Goal: Check status: Check status

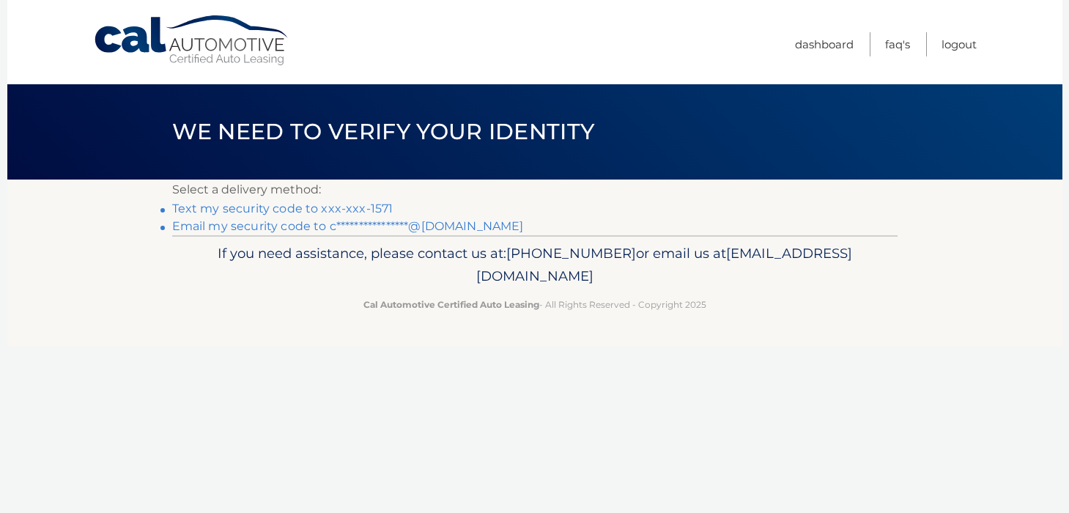
click at [377, 221] on link "**********" at bounding box center [348, 226] width 352 height 14
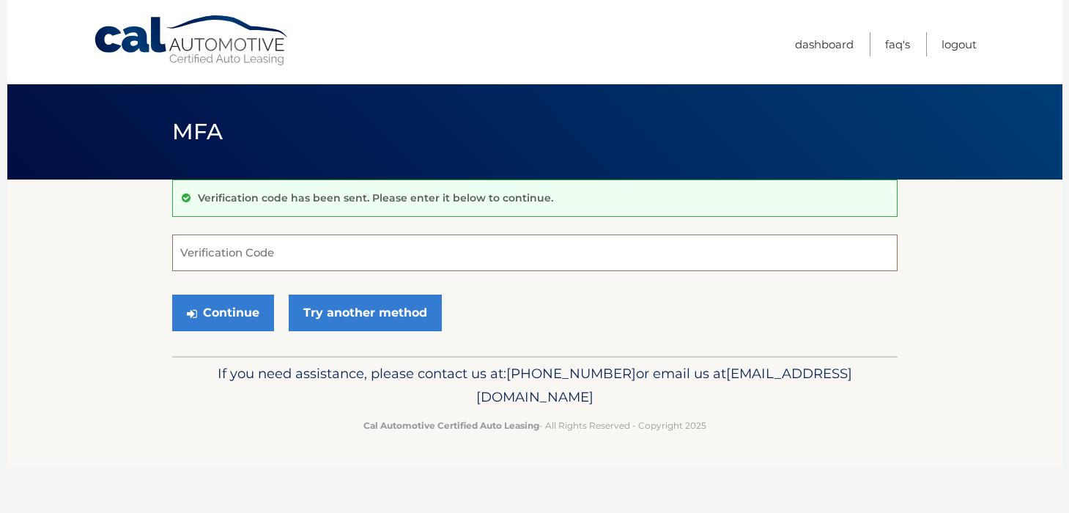
click at [207, 245] on input "Verification Code" at bounding box center [534, 252] width 725 height 37
paste input "485549"
click at [239, 309] on button "Continue" at bounding box center [223, 313] width 102 height 37
click at [246, 325] on button "Continue" at bounding box center [223, 313] width 102 height 37
click at [229, 322] on button "Continue" at bounding box center [223, 313] width 102 height 37
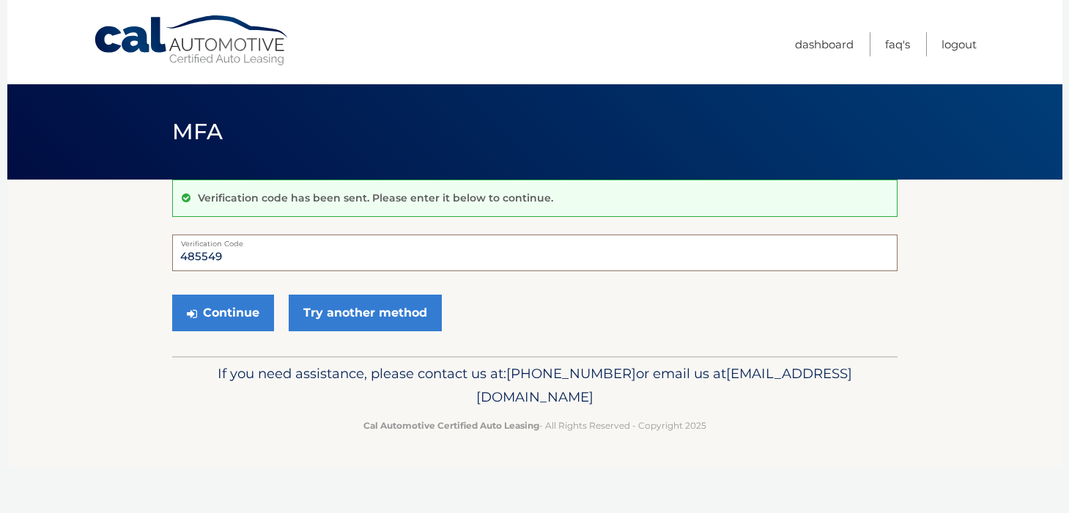
click at [187, 253] on input "485549" at bounding box center [534, 252] width 725 height 37
click at [183, 254] on input "485549" at bounding box center [534, 252] width 725 height 37
click at [210, 311] on button "Continue" at bounding box center [223, 313] width 102 height 37
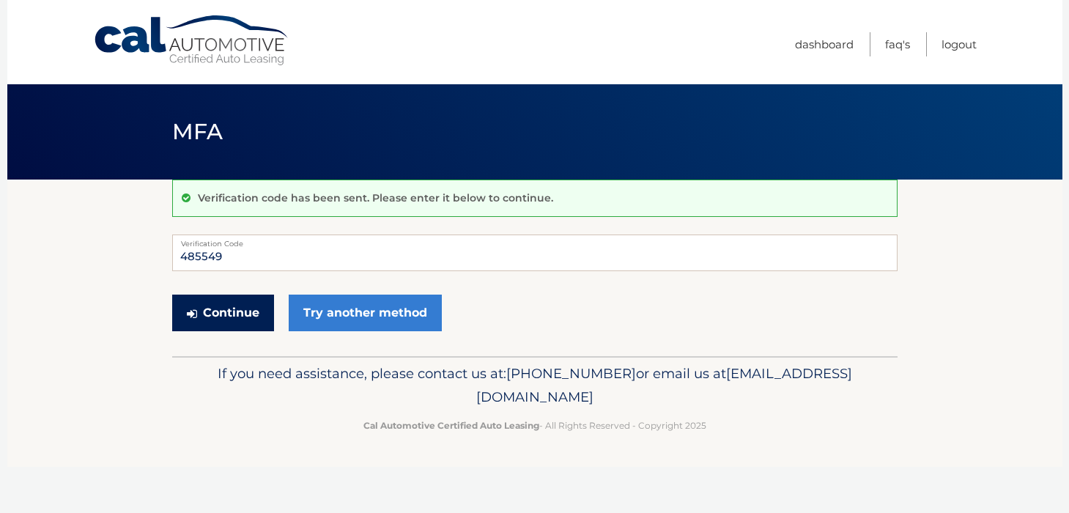
click at [210, 311] on button "Continue" at bounding box center [223, 313] width 102 height 37
click at [230, 248] on input "485549" at bounding box center [534, 252] width 725 height 37
click at [231, 254] on input "485549" at bounding box center [534, 252] width 725 height 37
type input "4"
type input "485549"
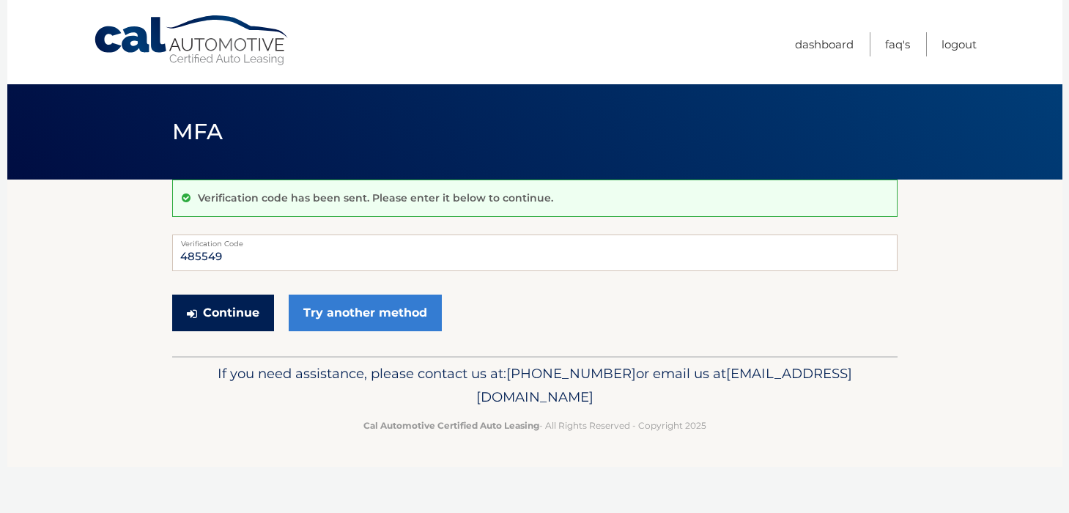
click at [224, 310] on button "Continue" at bounding box center [223, 313] width 102 height 37
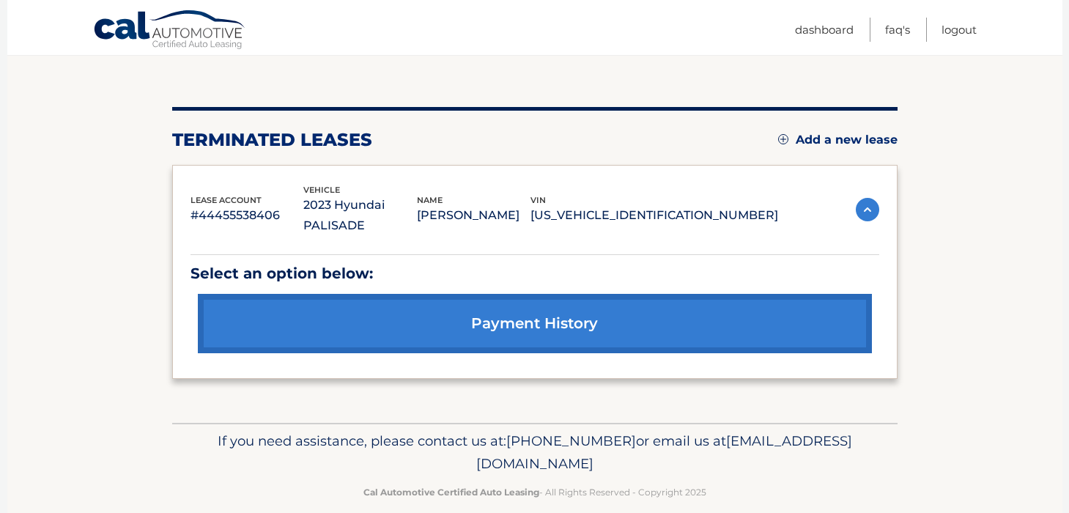
scroll to position [137, 0]
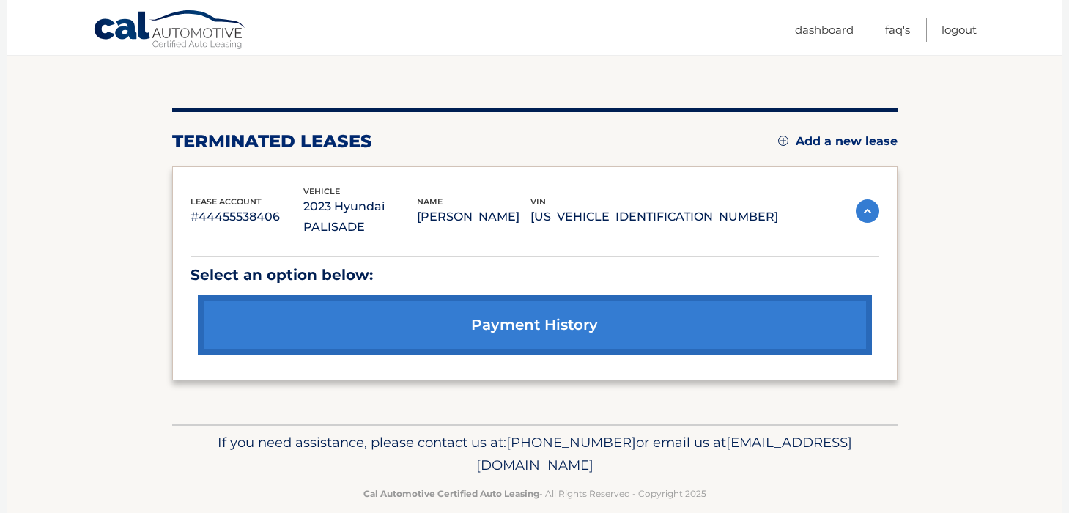
click at [410, 322] on link "payment history" at bounding box center [535, 324] width 674 height 59
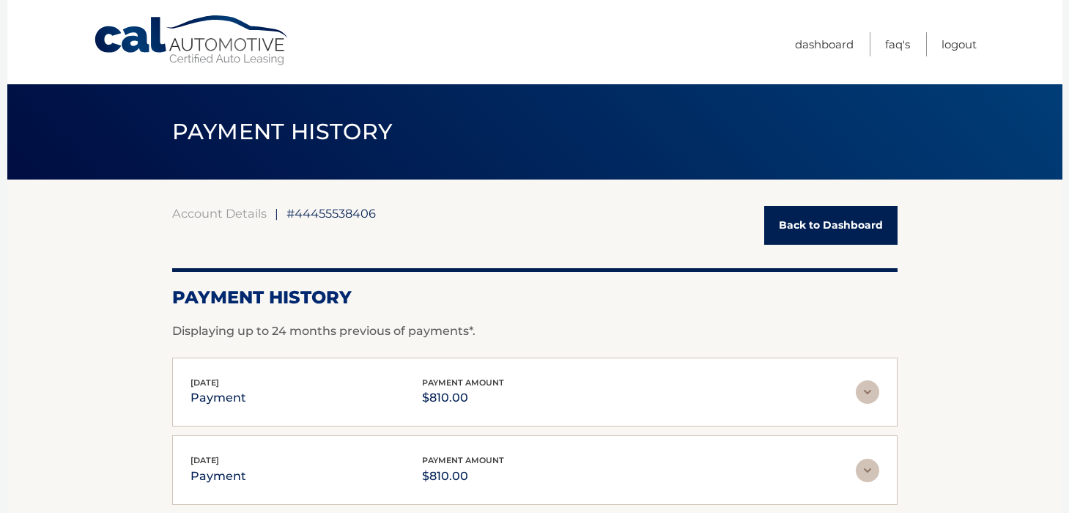
click at [499, 305] on html "Cal Automotive Menu Dashboard FAQ's Logout |" at bounding box center [534, 256] width 1069 height 513
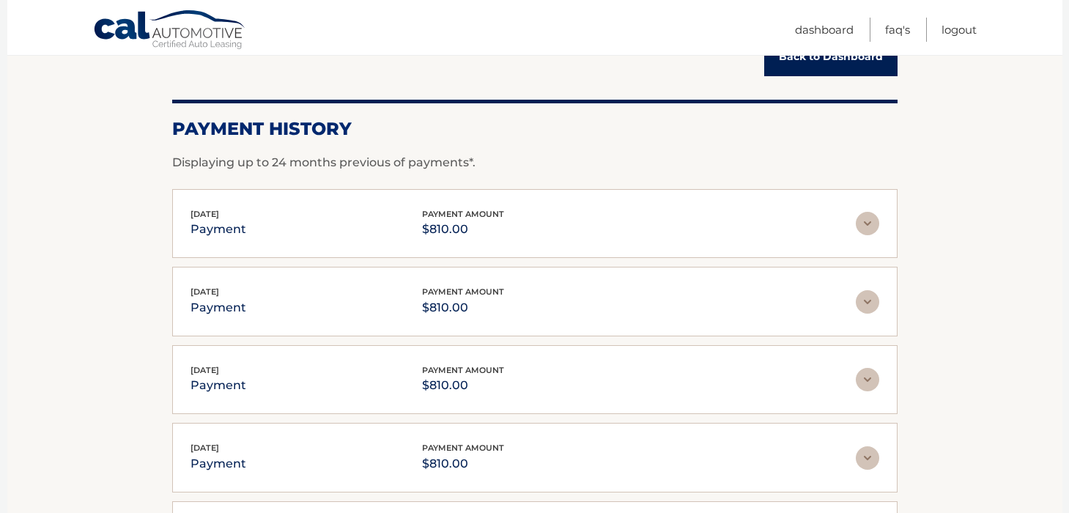
scroll to position [173, 0]
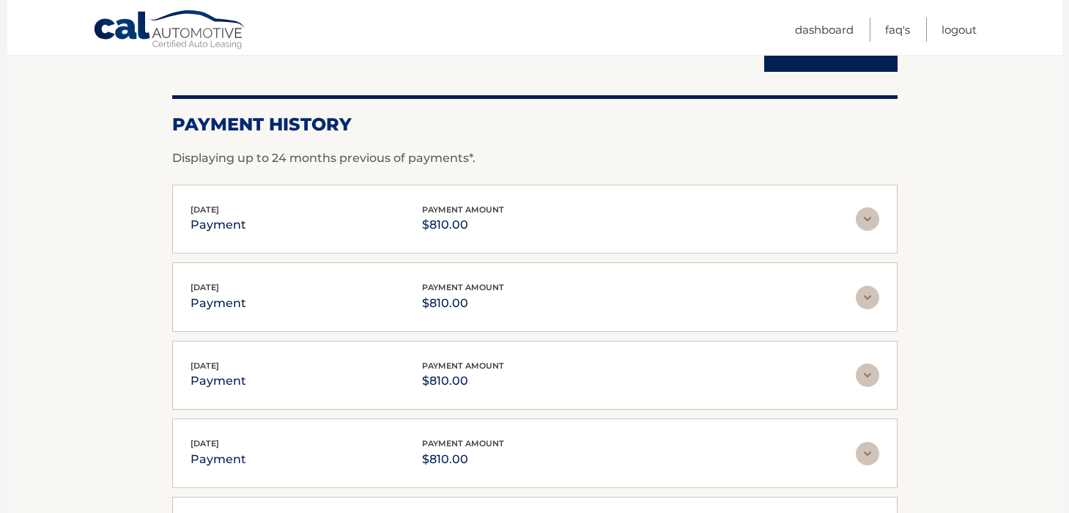
click at [868, 218] on img at bounding box center [867, 218] width 23 height 23
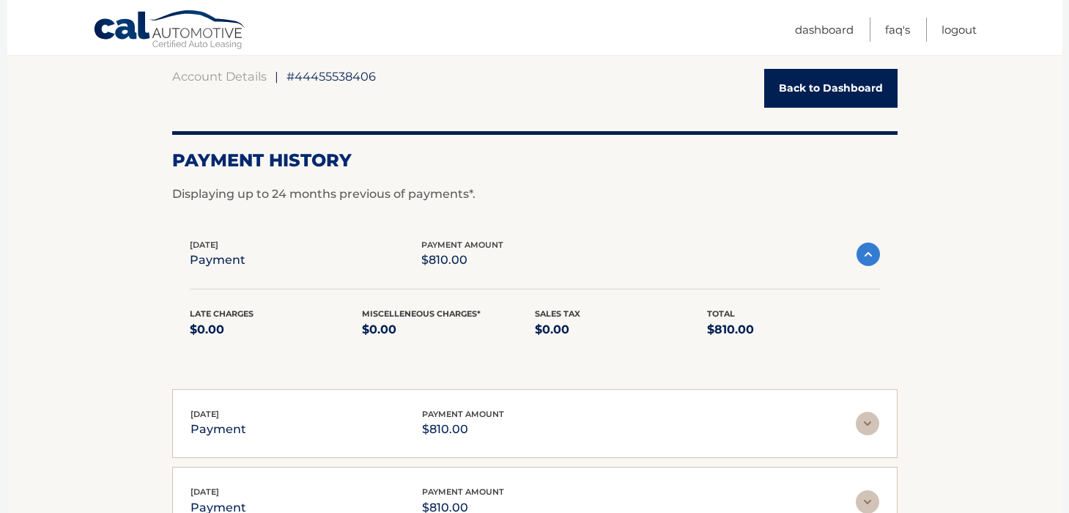
scroll to position [137, 0]
click at [868, 427] on img at bounding box center [867, 423] width 23 height 23
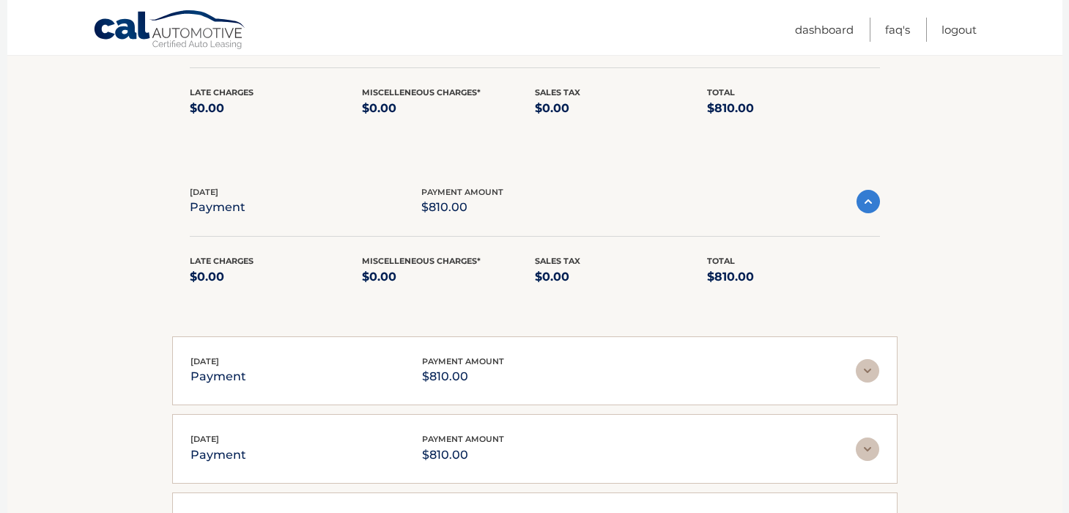
scroll to position [376, 0]
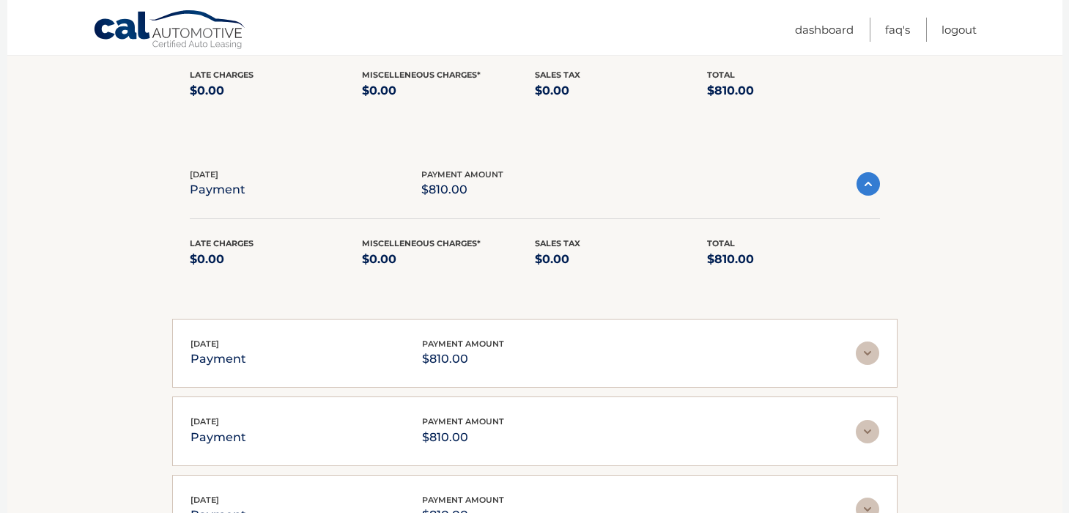
click at [870, 358] on img at bounding box center [867, 352] width 23 height 23
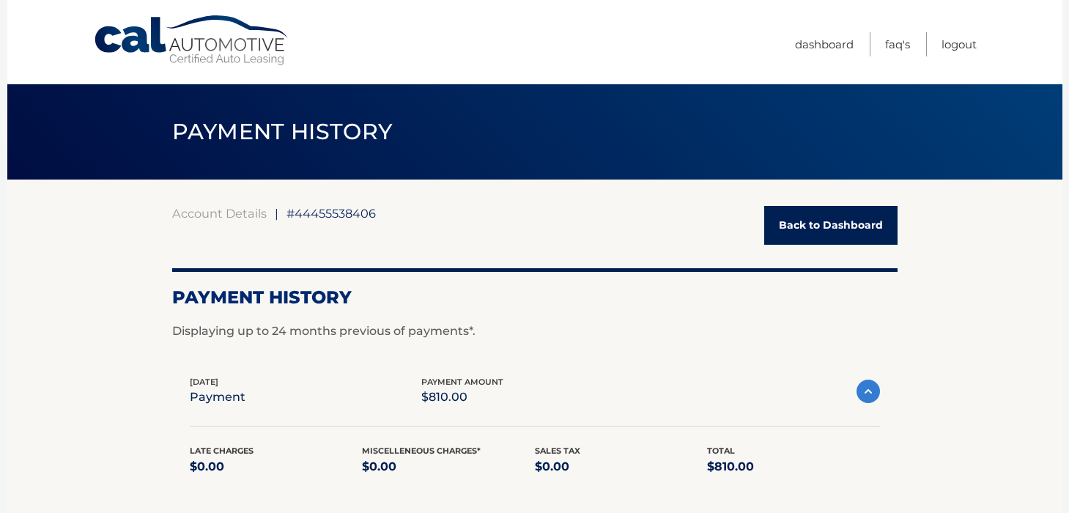
scroll to position [0, 0]
click at [780, 229] on link "Back to Dashboard" at bounding box center [830, 225] width 133 height 39
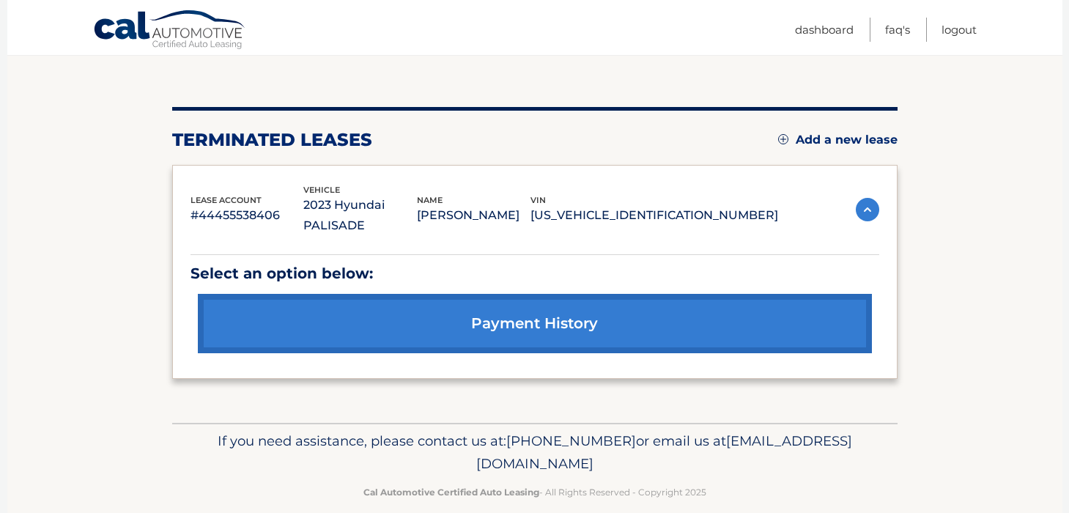
scroll to position [137, 0]
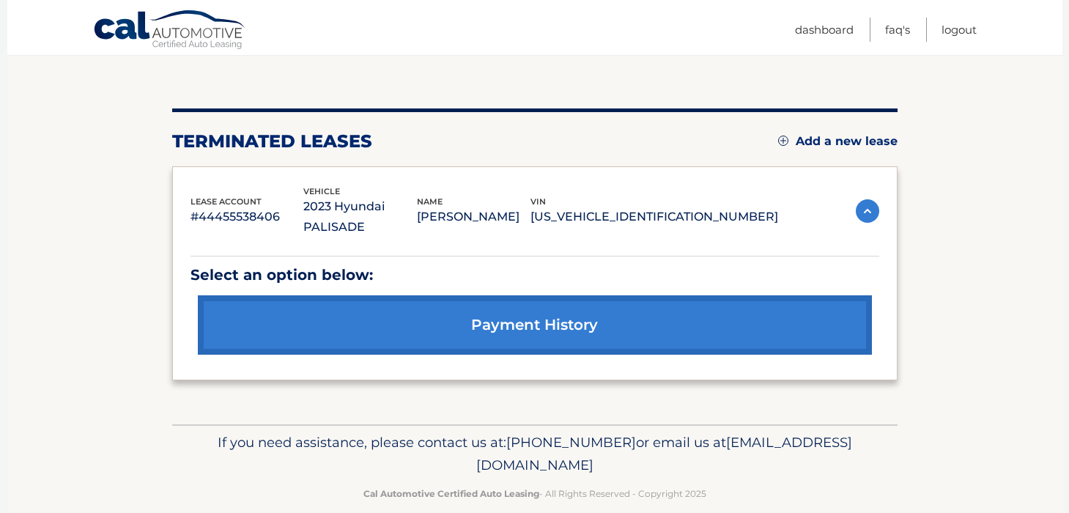
click at [272, 210] on p "#44455538406" at bounding box center [248, 217] width 114 height 21
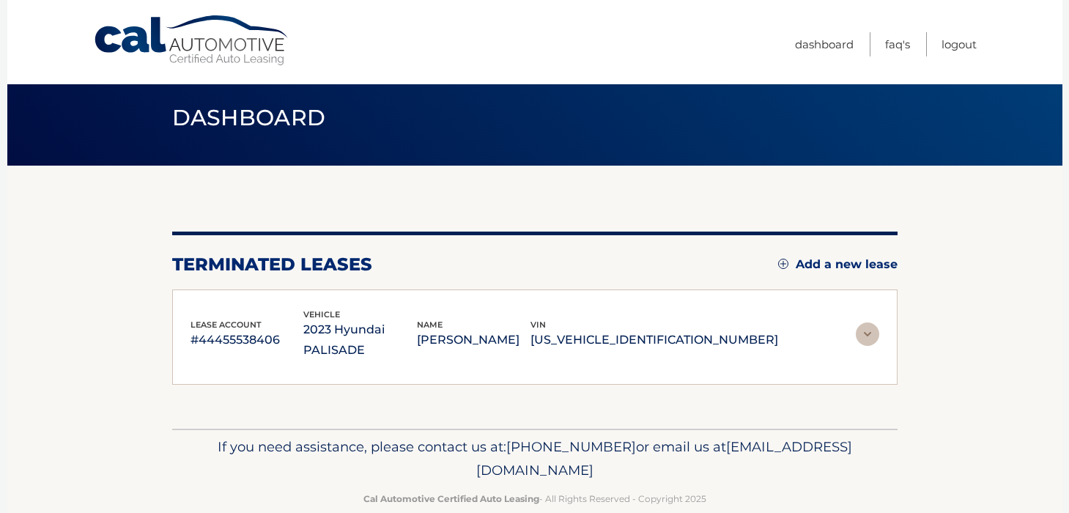
scroll to position [12, 0]
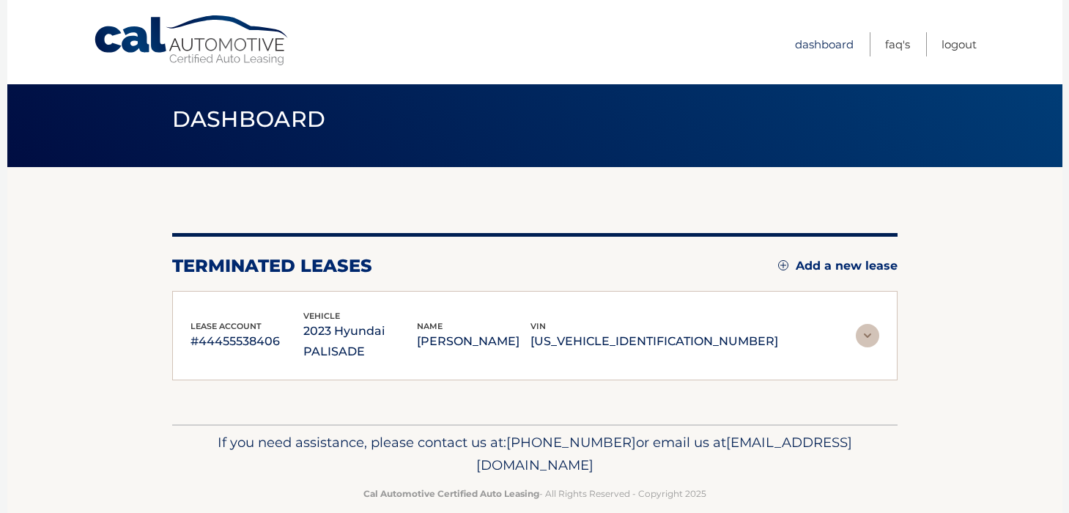
click at [839, 45] on link "Dashboard" at bounding box center [824, 44] width 59 height 24
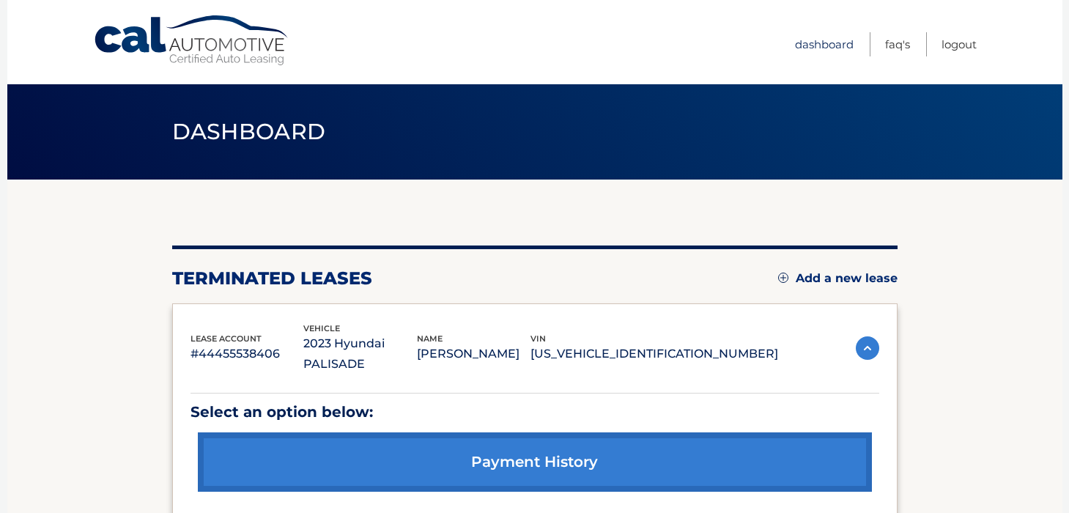
click at [822, 39] on link "Dashboard" at bounding box center [824, 44] width 59 height 24
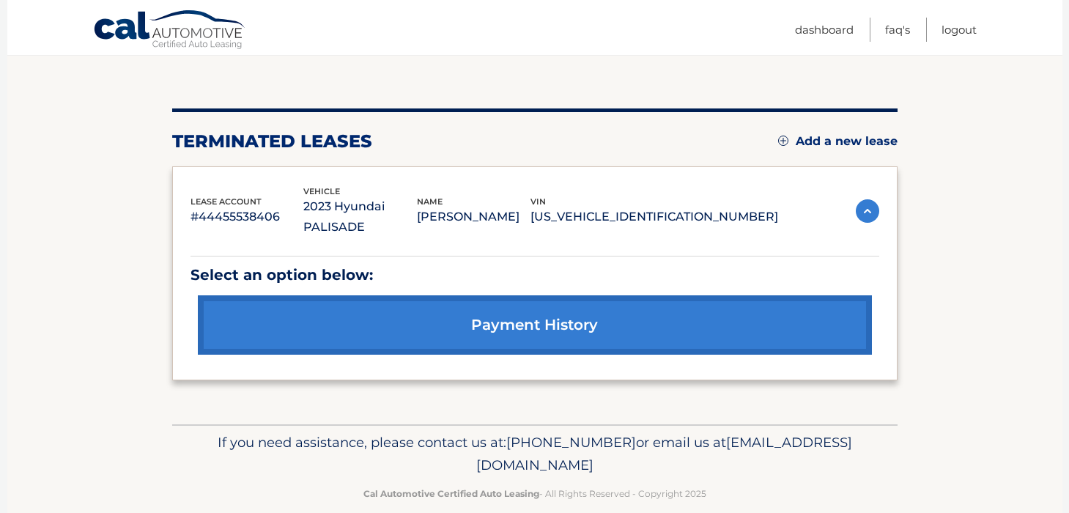
click at [530, 207] on p "[PERSON_NAME]" at bounding box center [474, 217] width 114 height 21
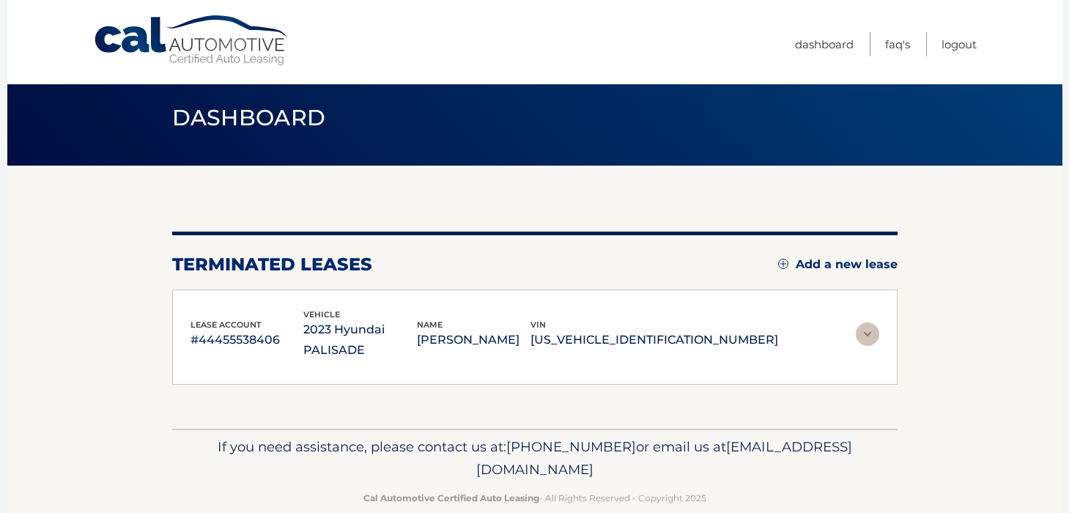
scroll to position [12, 0]
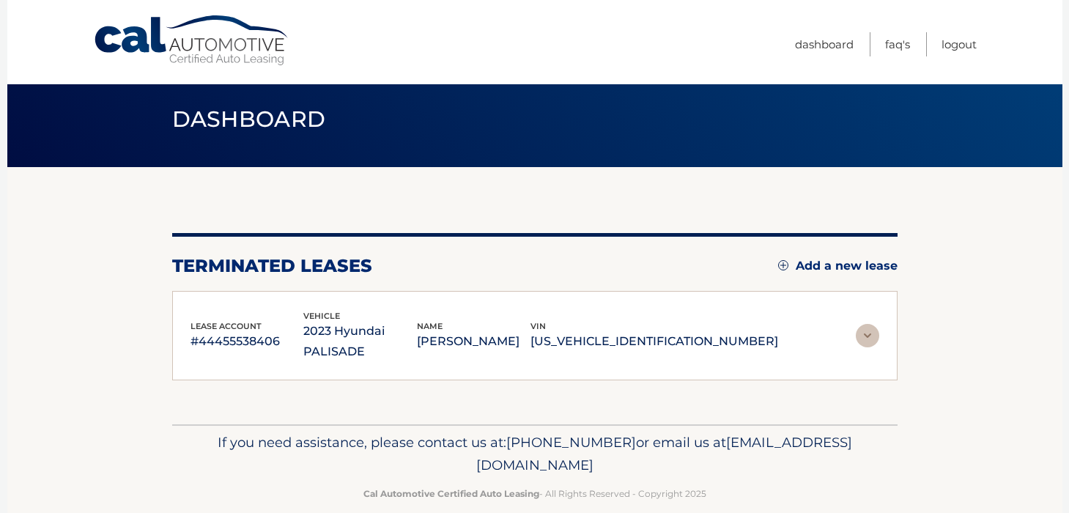
click at [662, 335] on p "[US_VEHICLE_IDENTIFICATION_NUMBER]" at bounding box center [654, 341] width 248 height 21
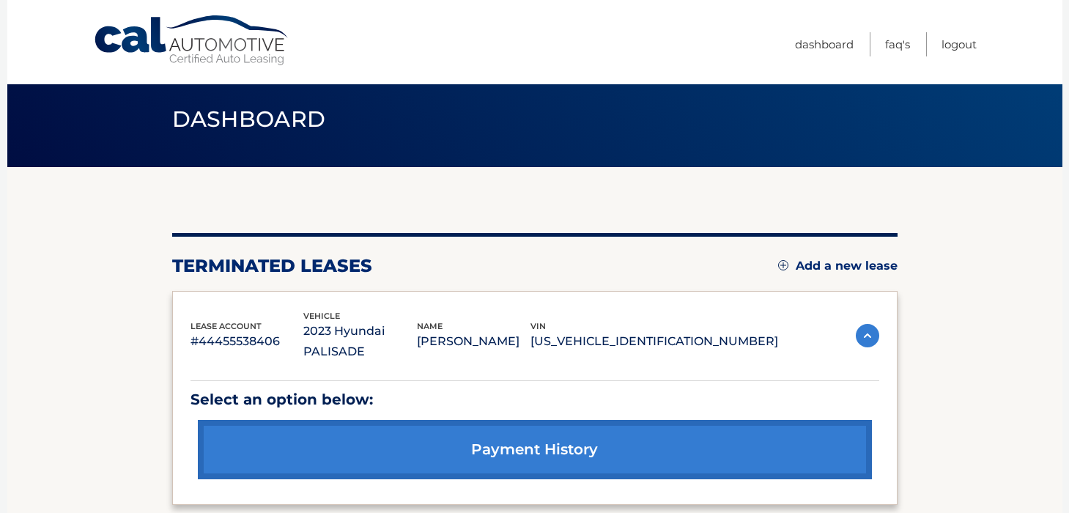
click at [393, 328] on p "2023 Hyundai PALISADE" at bounding box center [360, 341] width 114 height 41
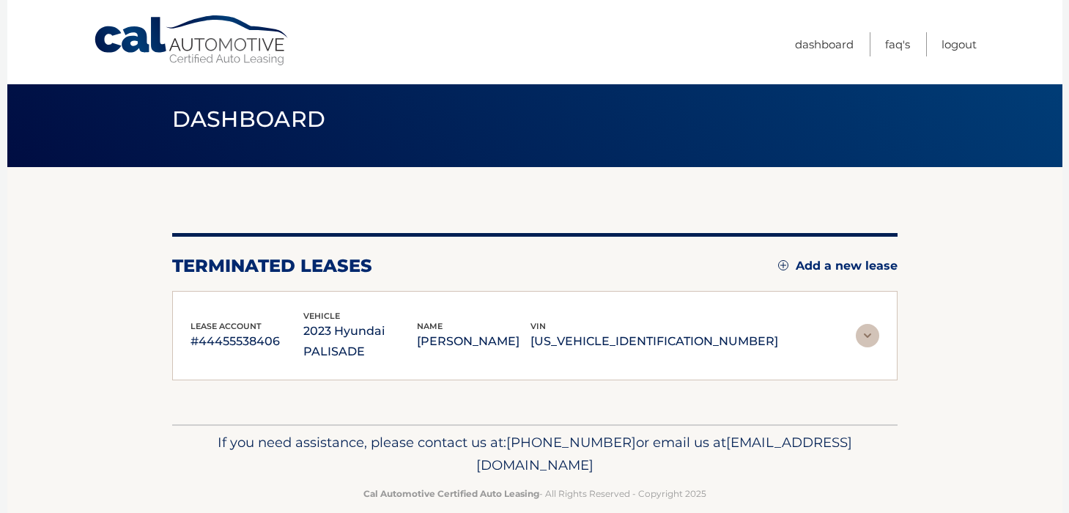
click at [229, 336] on p "#44455538406" at bounding box center [248, 341] width 114 height 21
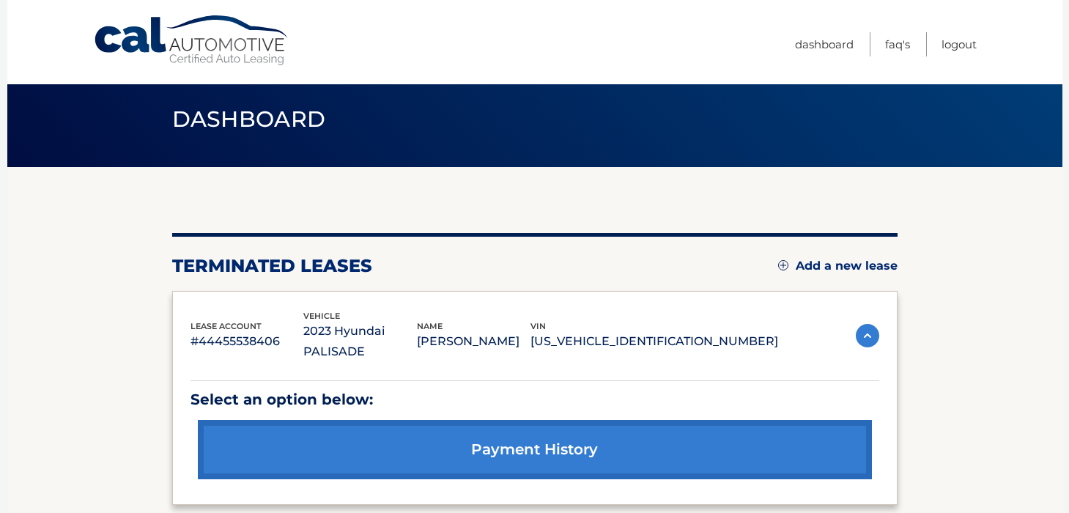
click at [288, 106] on span "Dashboard" at bounding box center [249, 119] width 154 height 27
click at [806, 44] on link "Dashboard" at bounding box center [824, 44] width 59 height 24
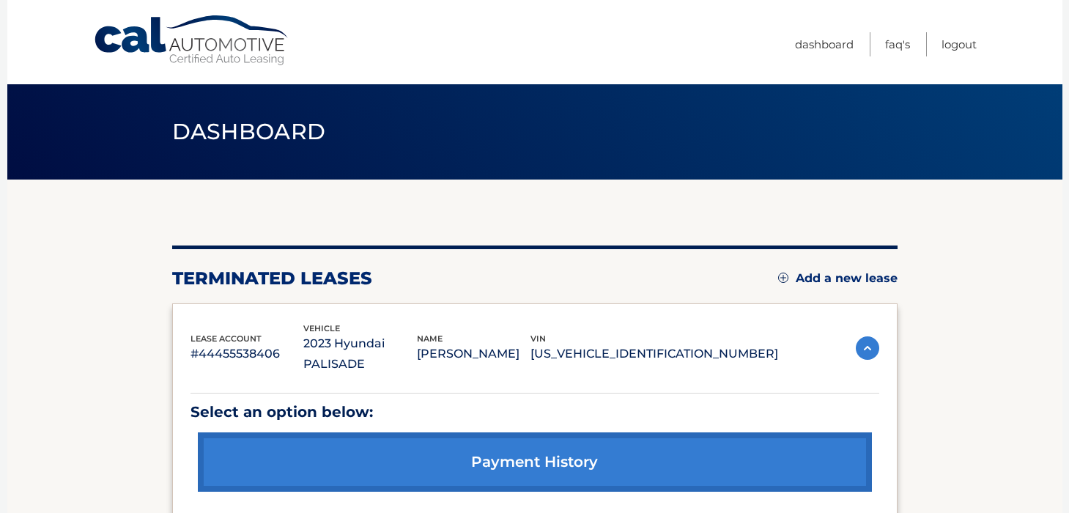
click at [530, 345] on p "[PERSON_NAME]" at bounding box center [474, 354] width 114 height 21
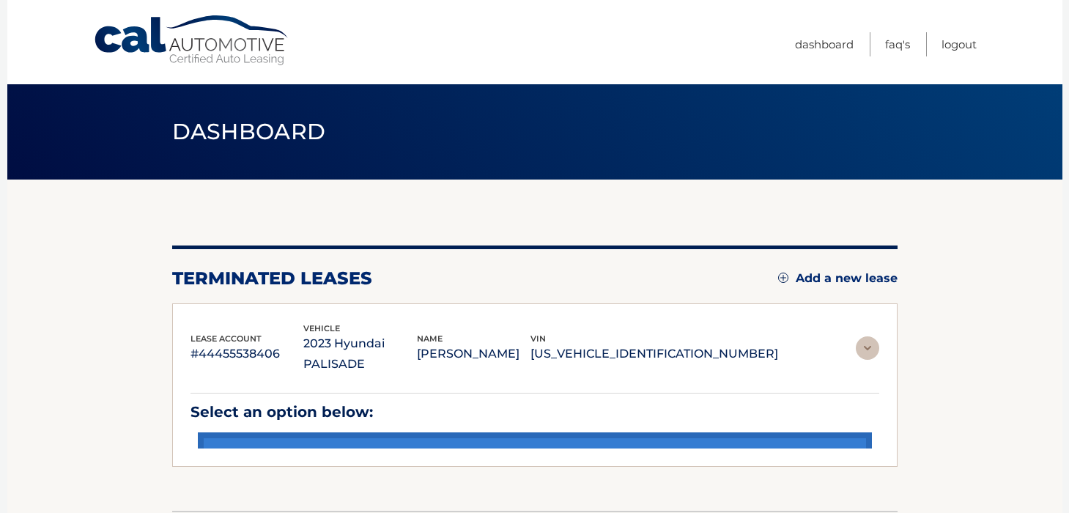
click at [530, 345] on p "[PERSON_NAME]" at bounding box center [474, 354] width 114 height 21
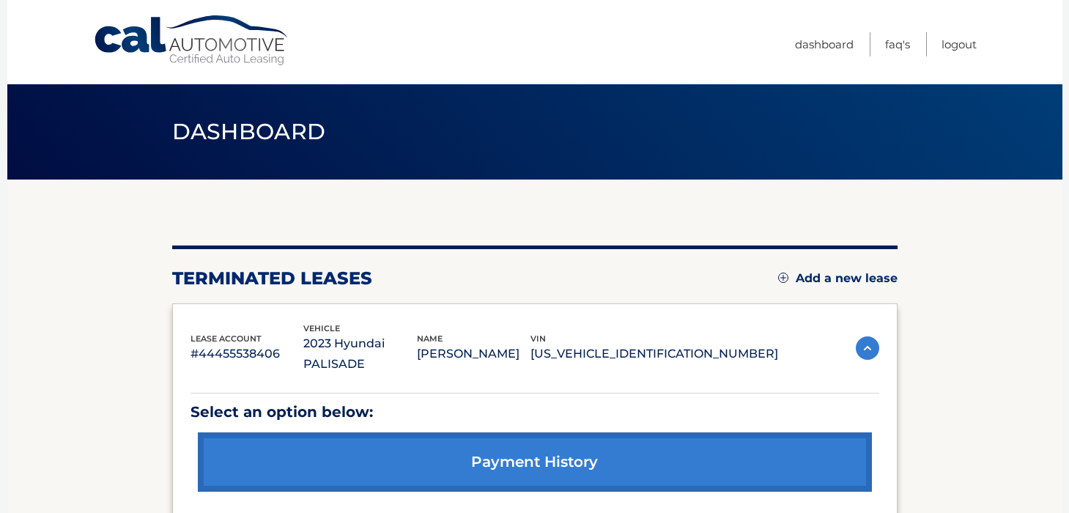
click at [262, 344] on p "#44455538406" at bounding box center [248, 354] width 114 height 21
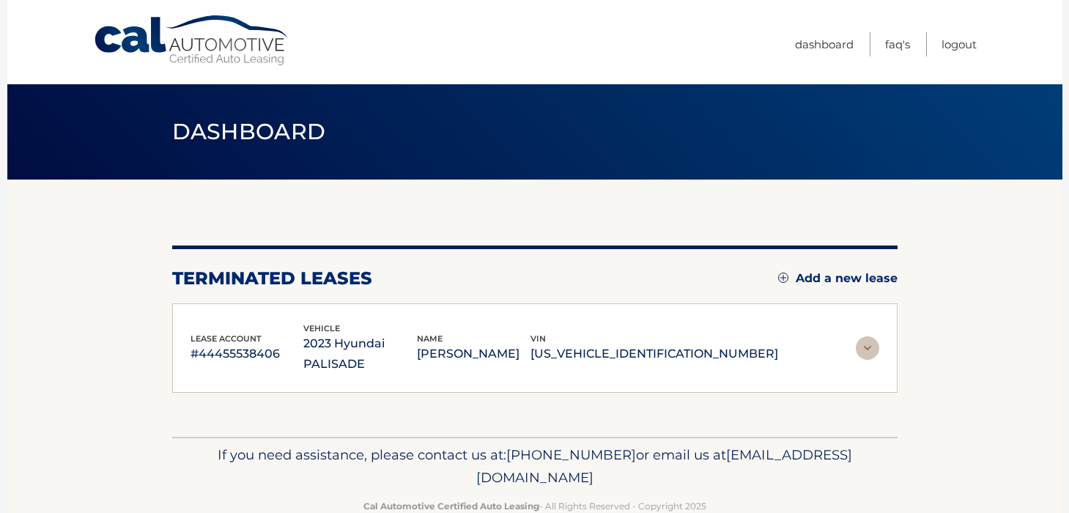
click at [262, 344] on p "#44455538406" at bounding box center [248, 354] width 114 height 21
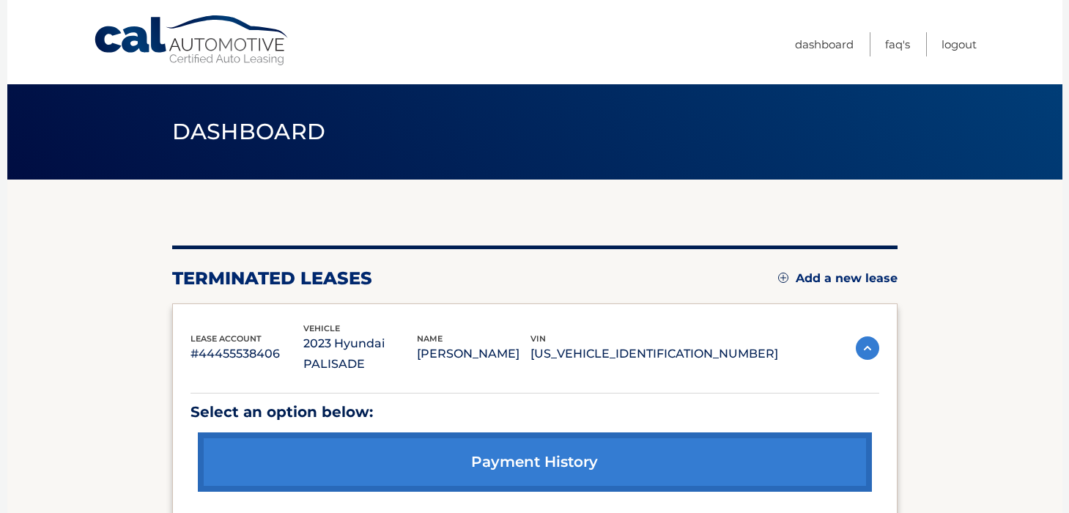
click at [250, 136] on span "Dashboard" at bounding box center [249, 131] width 154 height 27
click at [371, 349] on p "2023 Hyundai PALISADE" at bounding box center [360, 353] width 114 height 41
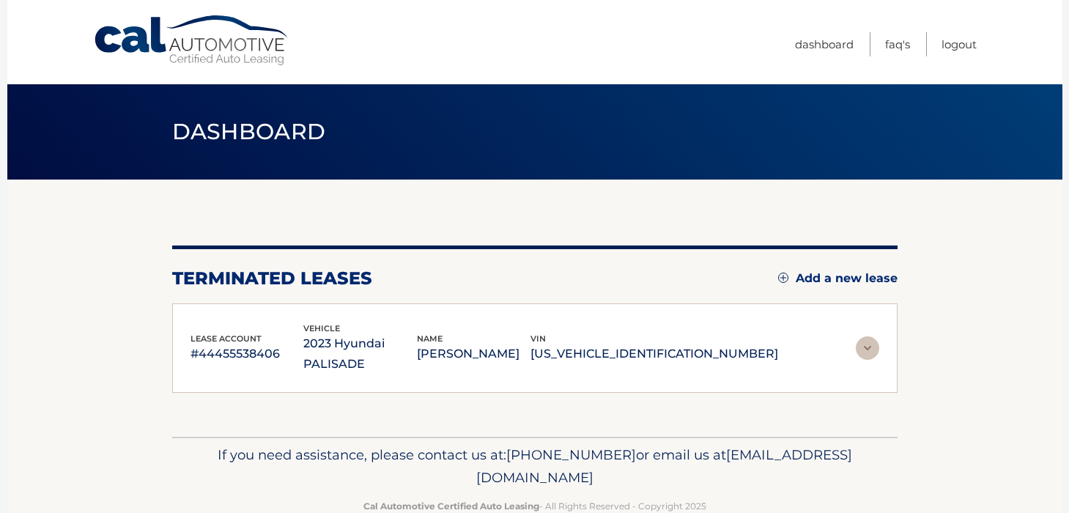
click at [355, 345] on p "2023 Hyundai PALISADE" at bounding box center [360, 353] width 114 height 41
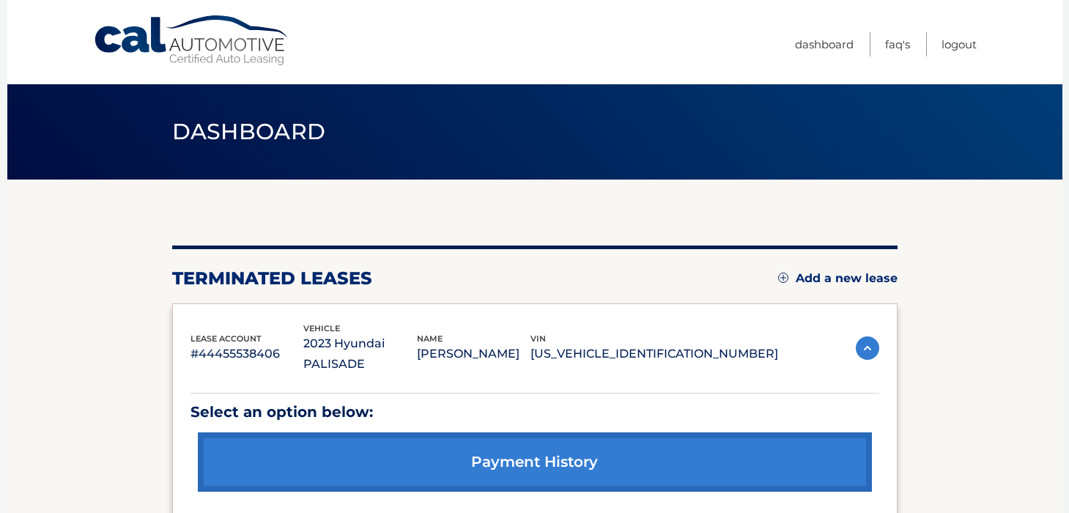
click at [878, 336] on img at bounding box center [867, 347] width 23 height 23
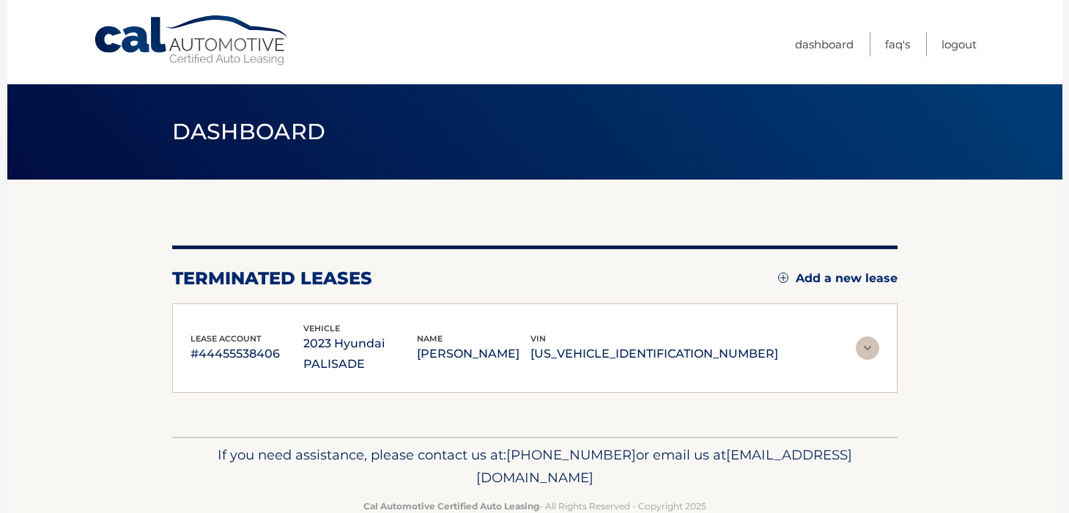
click at [878, 336] on img at bounding box center [867, 347] width 23 height 23
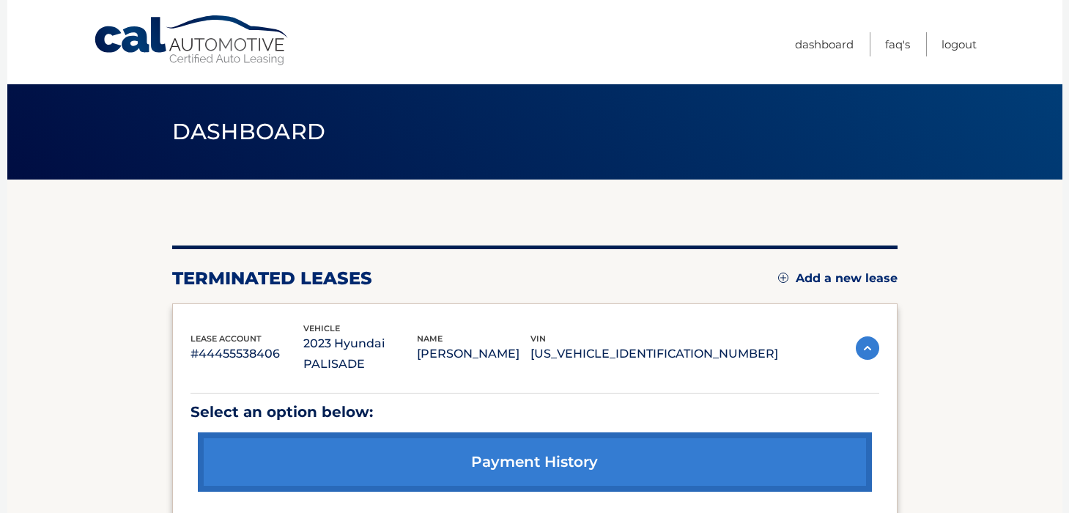
click at [608, 438] on link "payment history" at bounding box center [535, 461] width 674 height 59
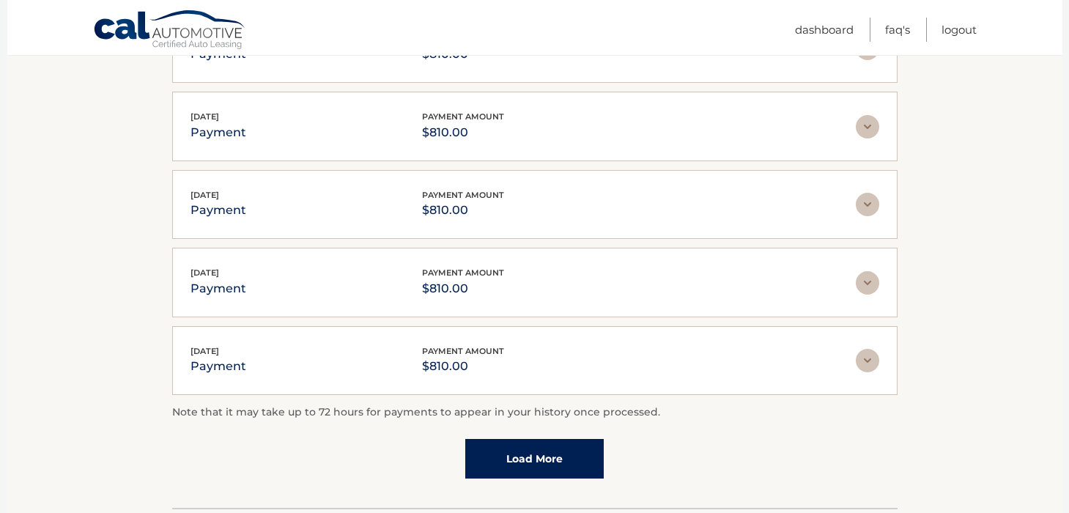
scroll to position [345, 0]
click at [553, 445] on link "Load More" at bounding box center [534, 457] width 138 height 40
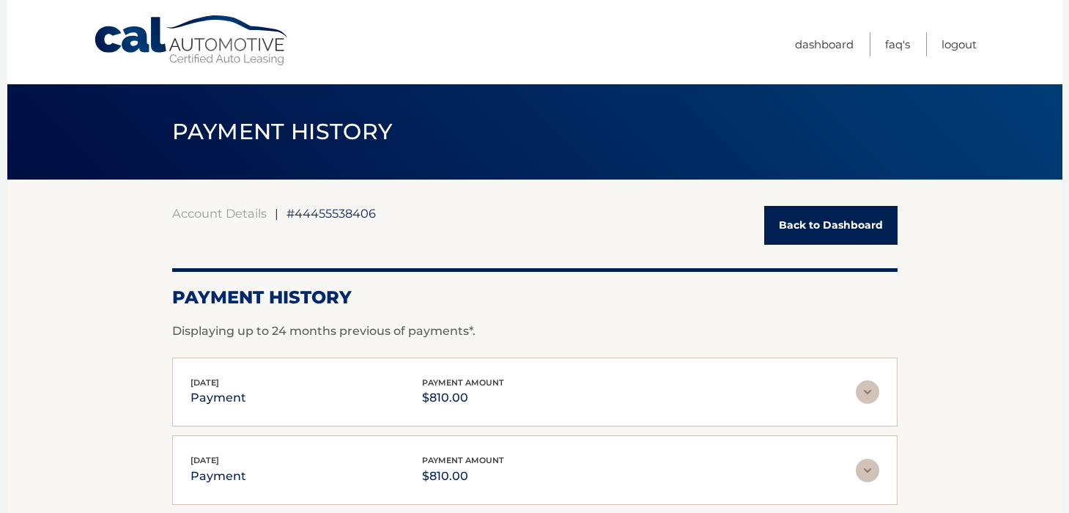
scroll to position [0, 0]
click at [332, 224] on div "Account Details | #44455538406 Back to Dashboard" at bounding box center [534, 225] width 725 height 39
click at [332, 217] on span "#44455538406" at bounding box center [330, 213] width 89 height 15
click at [847, 47] on link "Dashboard" at bounding box center [824, 44] width 59 height 24
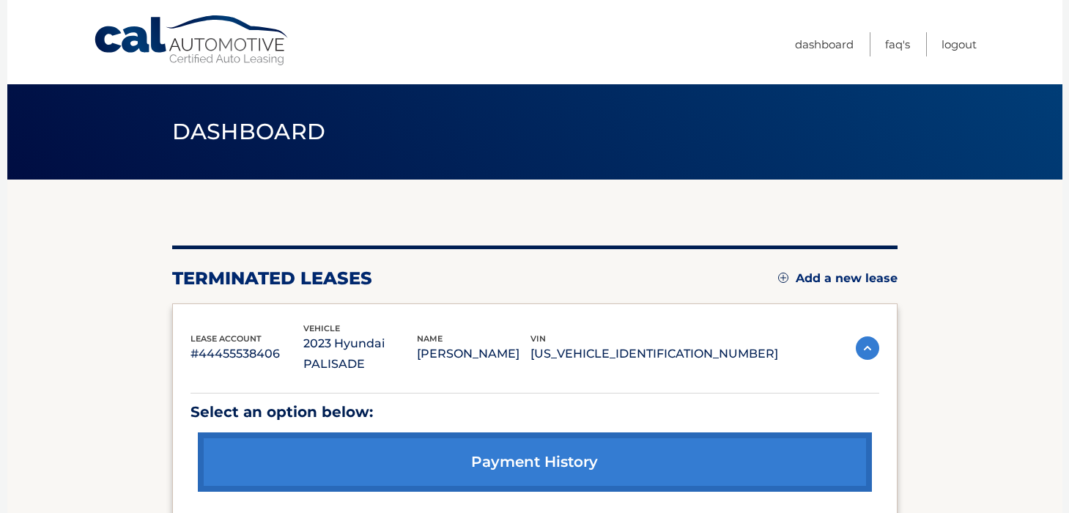
click at [659, 346] on p "[US_VEHICLE_IDENTIFICATION_NUMBER]" at bounding box center [654, 354] width 248 height 21
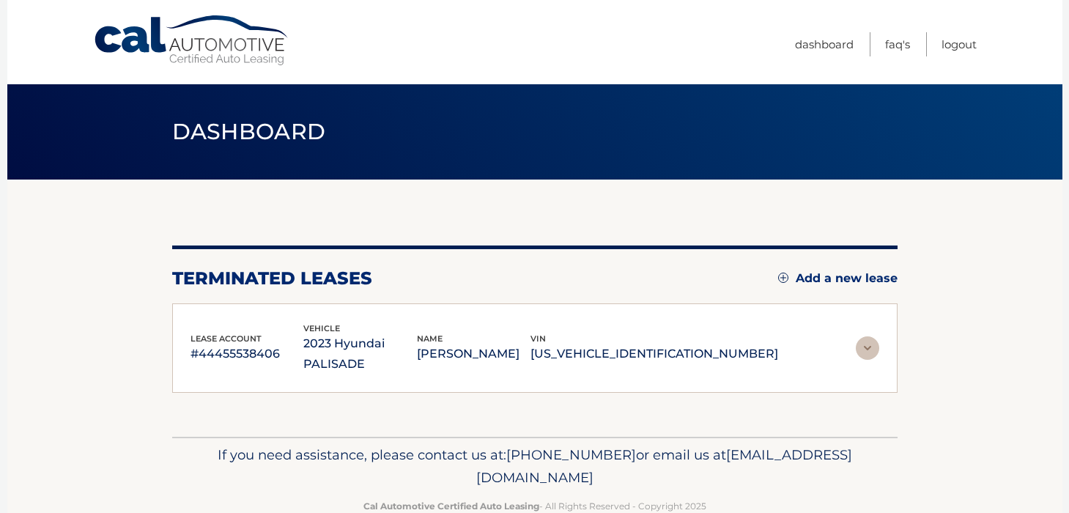
click at [659, 346] on p "[US_VEHICLE_IDENTIFICATION_NUMBER]" at bounding box center [654, 354] width 248 height 21
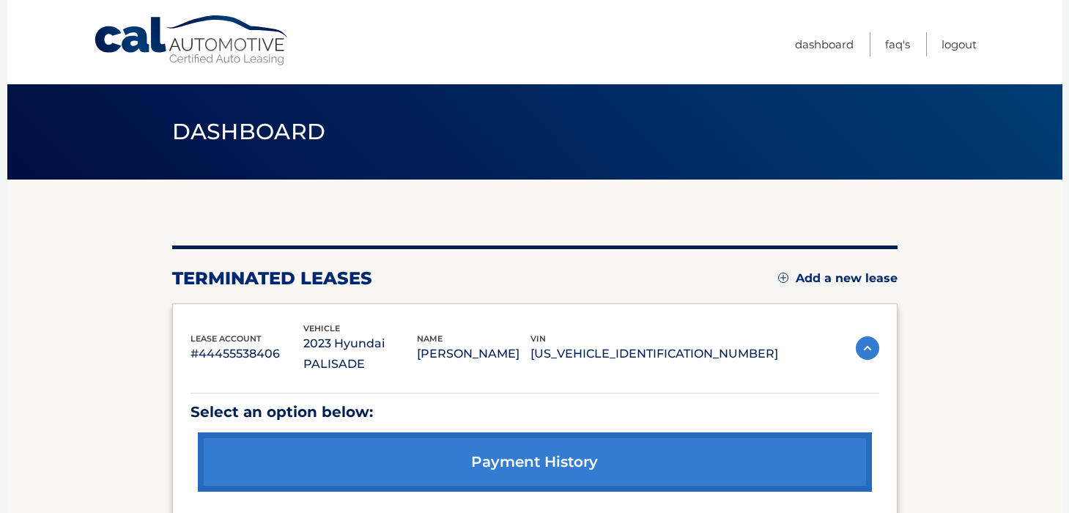
click at [528, 344] on p "[PERSON_NAME]" at bounding box center [474, 354] width 114 height 21
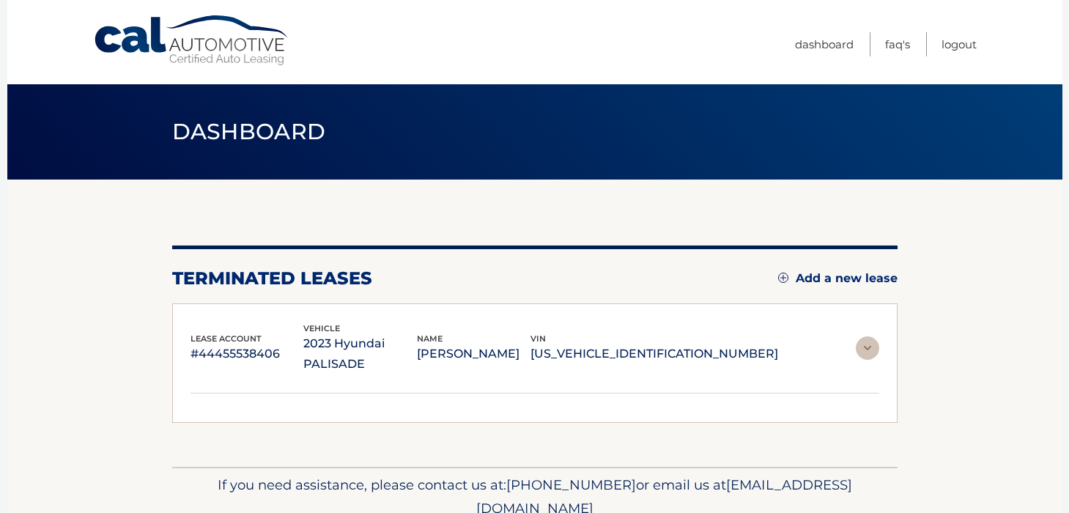
click at [528, 344] on p "[PERSON_NAME]" at bounding box center [474, 354] width 114 height 21
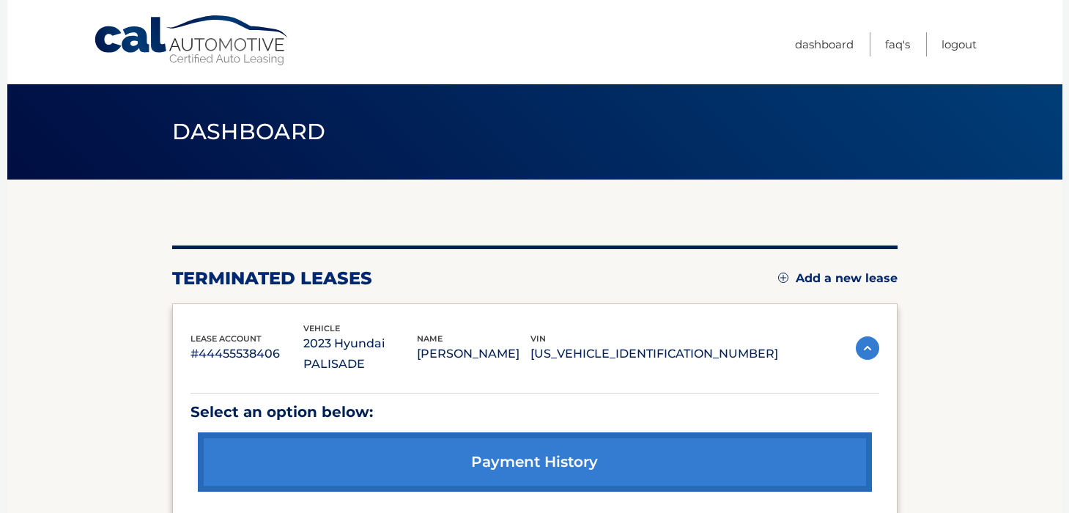
click at [379, 335] on p "2023 Hyundai PALISADE" at bounding box center [360, 353] width 114 height 41
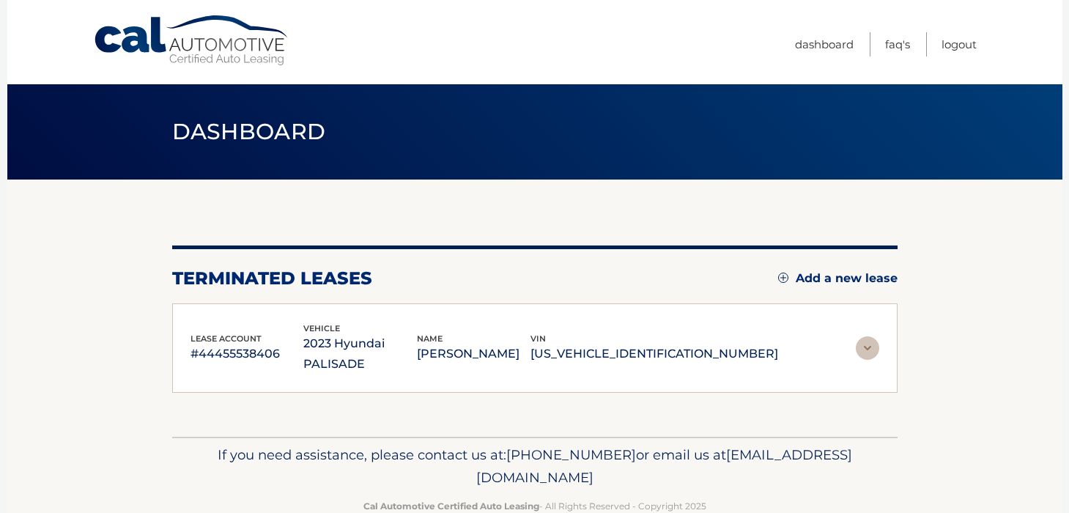
click at [245, 333] on span "lease account" at bounding box center [226, 338] width 71 height 10
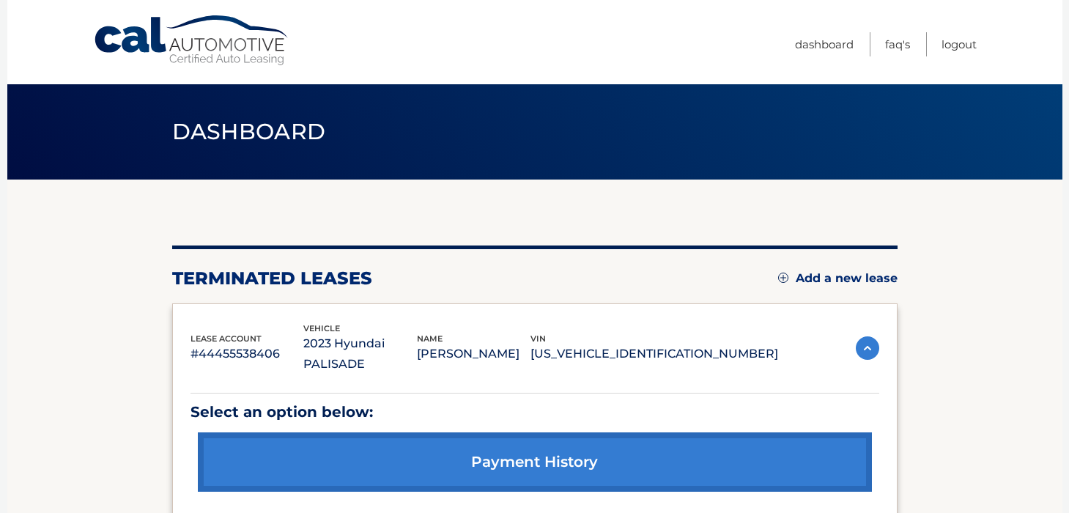
click at [233, 344] on p "#44455538406" at bounding box center [248, 354] width 114 height 21
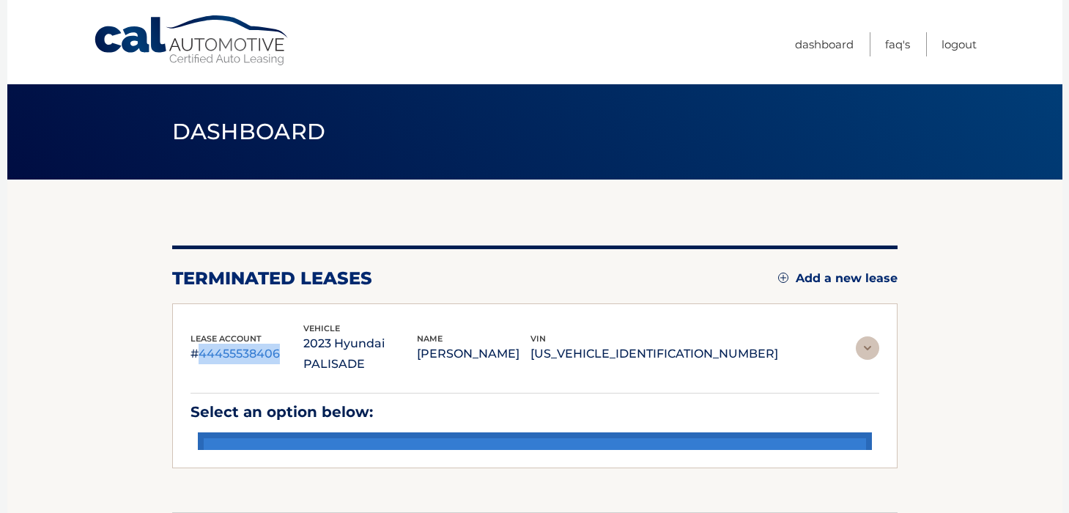
click at [233, 344] on p "#44455538406" at bounding box center [248, 354] width 114 height 21
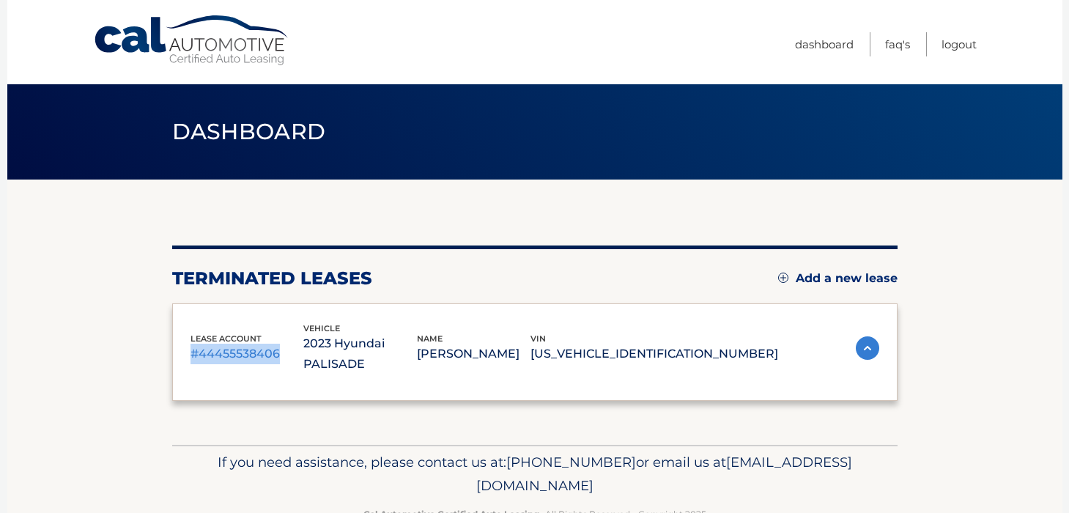
click at [233, 344] on p "#44455538406" at bounding box center [248, 354] width 114 height 21
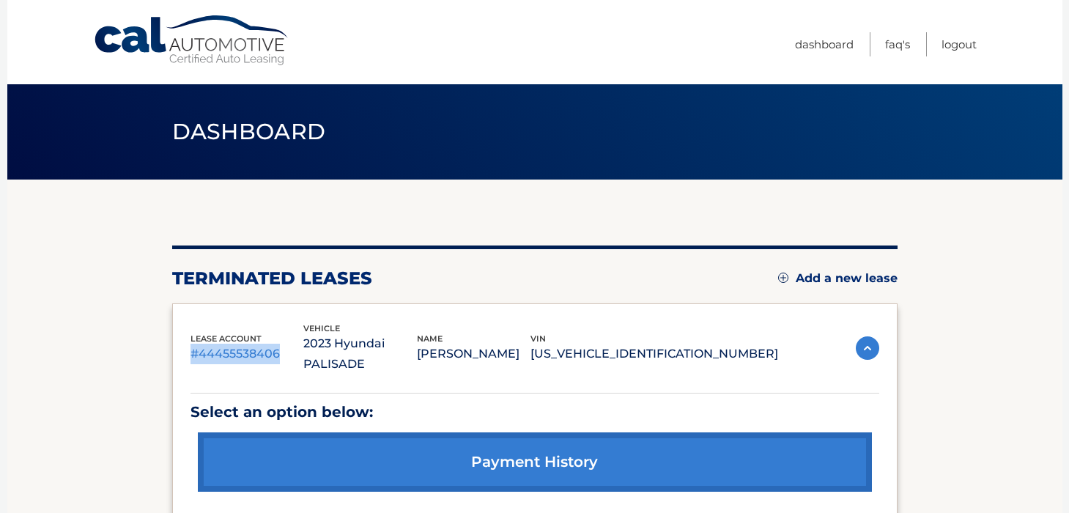
click at [250, 56] on link "Cal Automotive" at bounding box center [192, 41] width 198 height 52
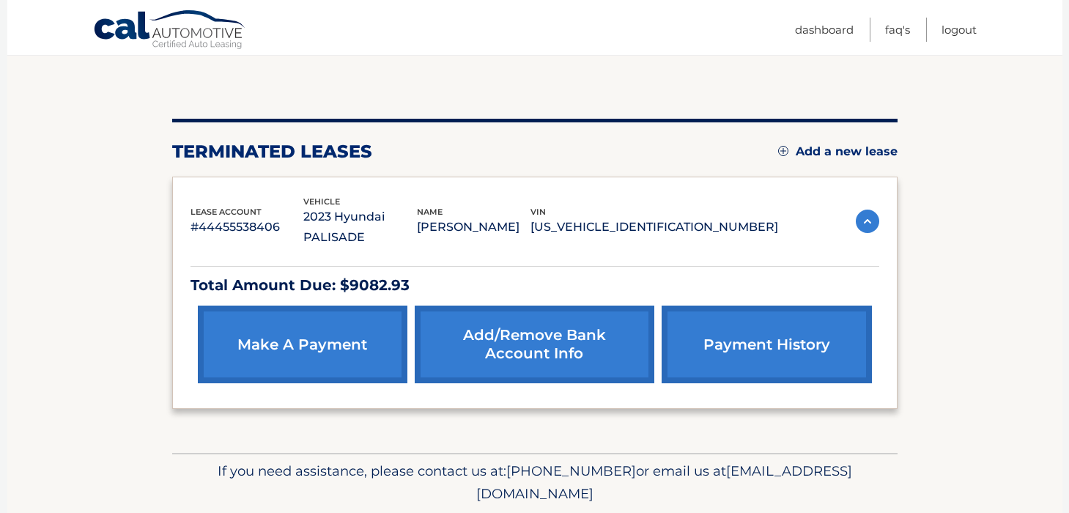
scroll to position [128, 0]
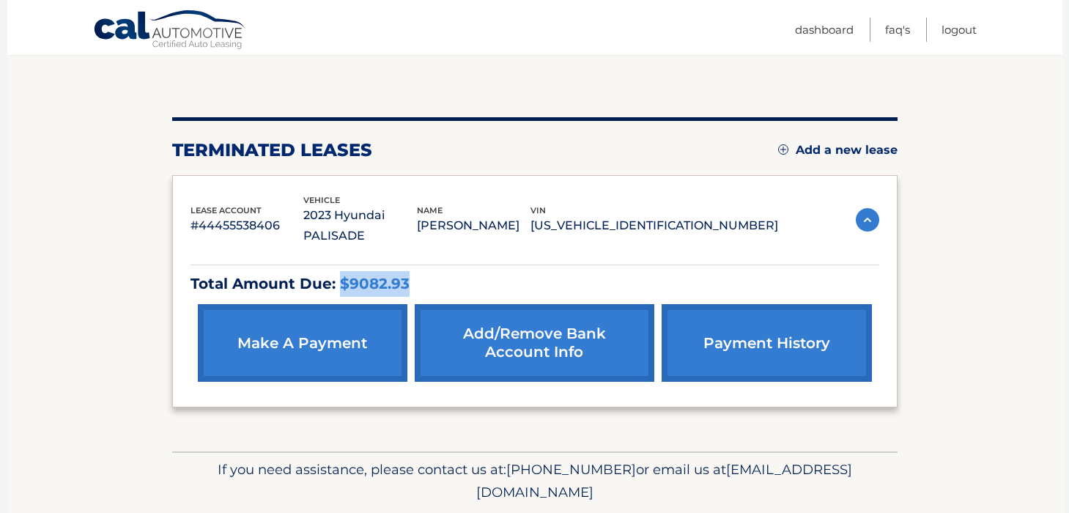
drag, startPoint x: 336, startPoint y: 261, endPoint x: 408, endPoint y: 260, distance: 71.8
click at [410, 271] on p "Total Amount Due: $9082.93" at bounding box center [535, 284] width 689 height 26
click at [724, 297] on div "make a payment Add/Remove bank account info payment history" at bounding box center [535, 343] width 689 height 92
click at [820, 328] on link "payment history" at bounding box center [767, 343] width 210 height 78
click at [530, 219] on p "[PERSON_NAME]" at bounding box center [474, 225] width 114 height 21
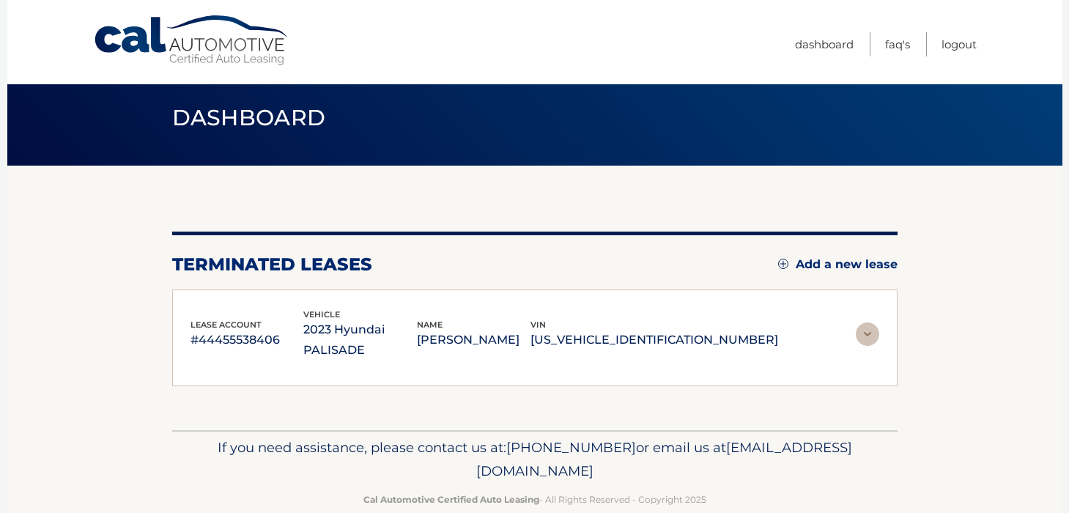
scroll to position [12, 0]
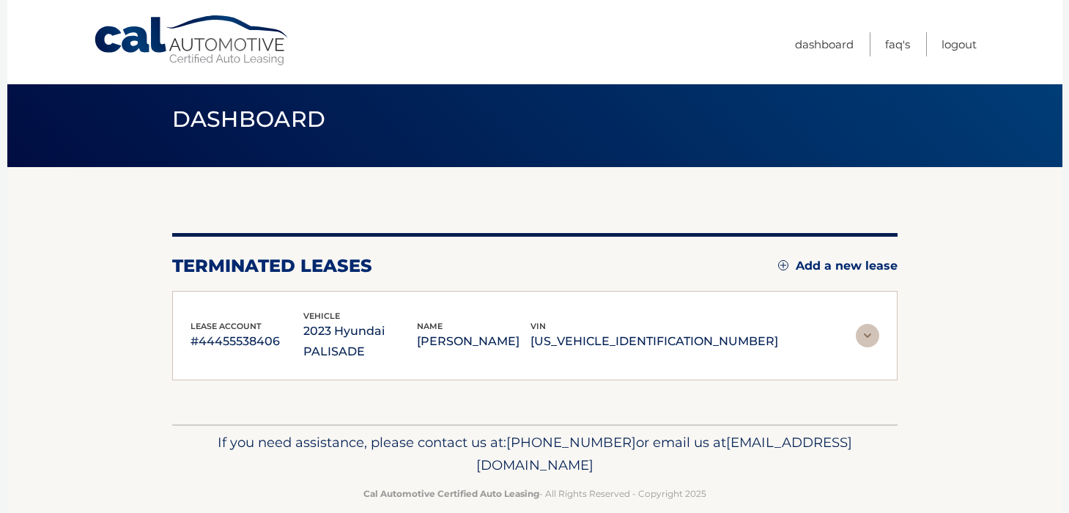
click at [530, 336] on p "[PERSON_NAME]" at bounding box center [474, 341] width 114 height 21
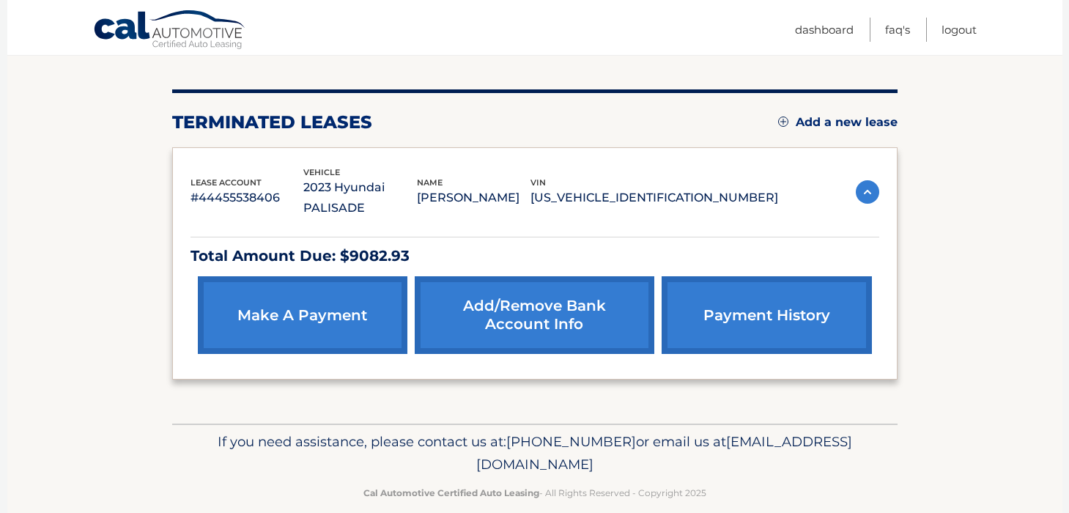
scroll to position [155, 0]
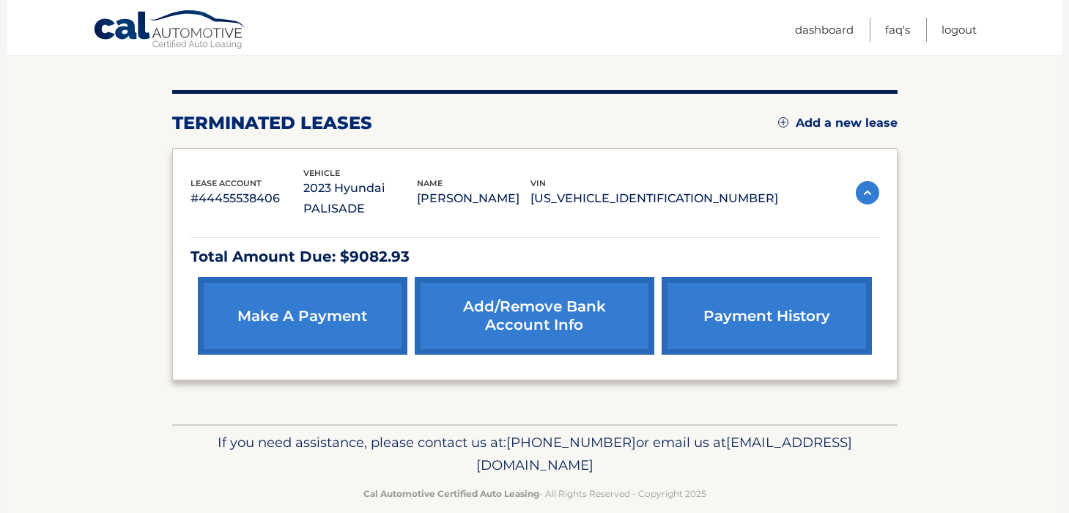
click at [252, 188] on p "#44455538406" at bounding box center [248, 198] width 114 height 21
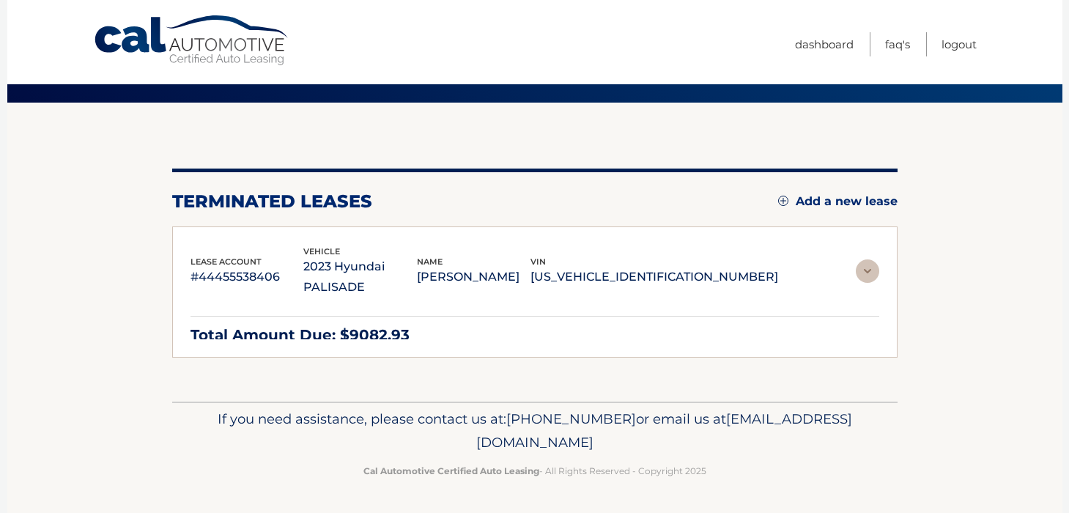
scroll to position [12, 0]
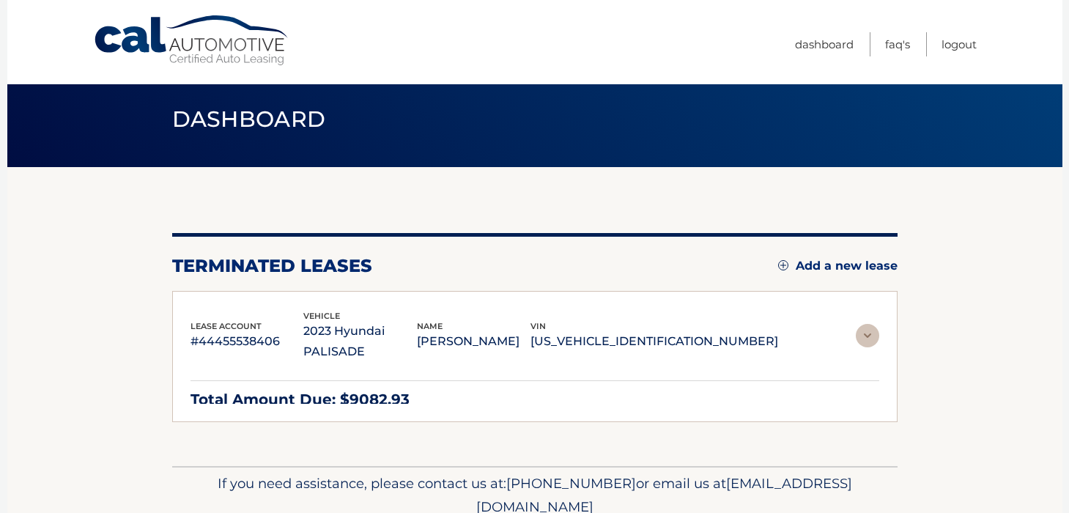
click at [252, 185] on div "You are registered for this site, but you haven't enrolled in online payments. …" at bounding box center [534, 316] width 725 height 299
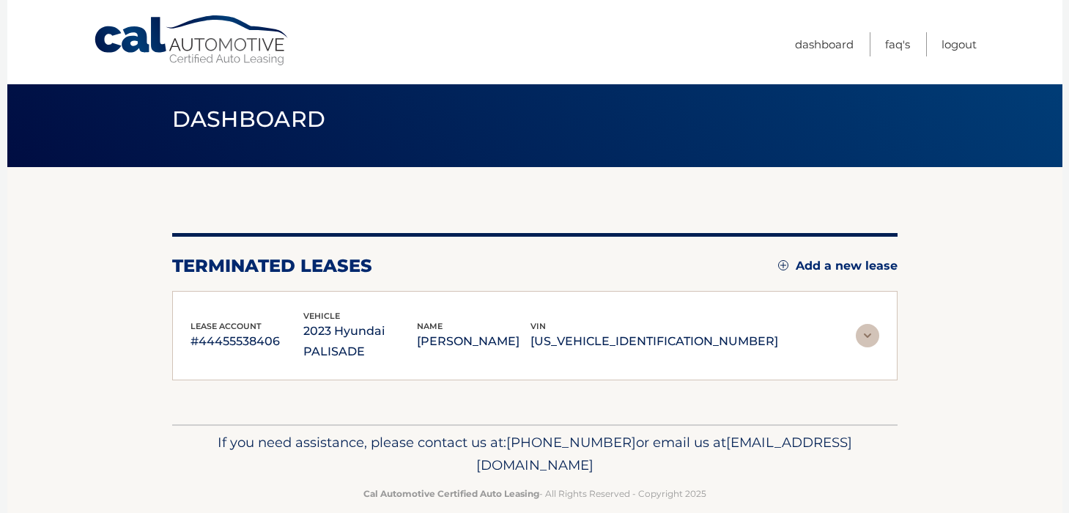
click at [238, 307] on div "lease account #44455538406 vehicle 2023 Hyundai PALISADE name SHAWN LEONARDI vi…" at bounding box center [534, 336] width 725 height 90
click at [304, 319] on div "lease account #44455538406" at bounding box center [248, 335] width 114 height 33
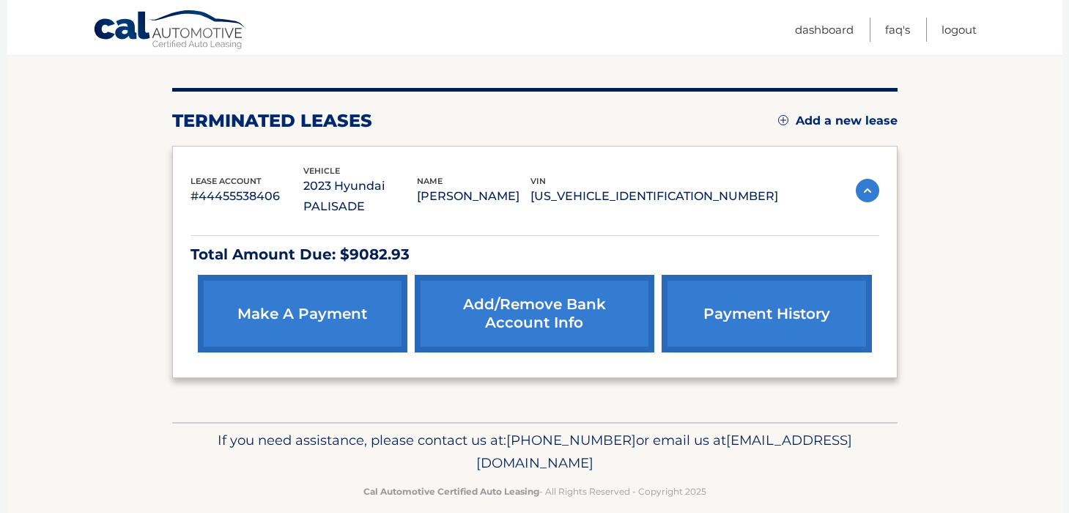
scroll to position [155, 0]
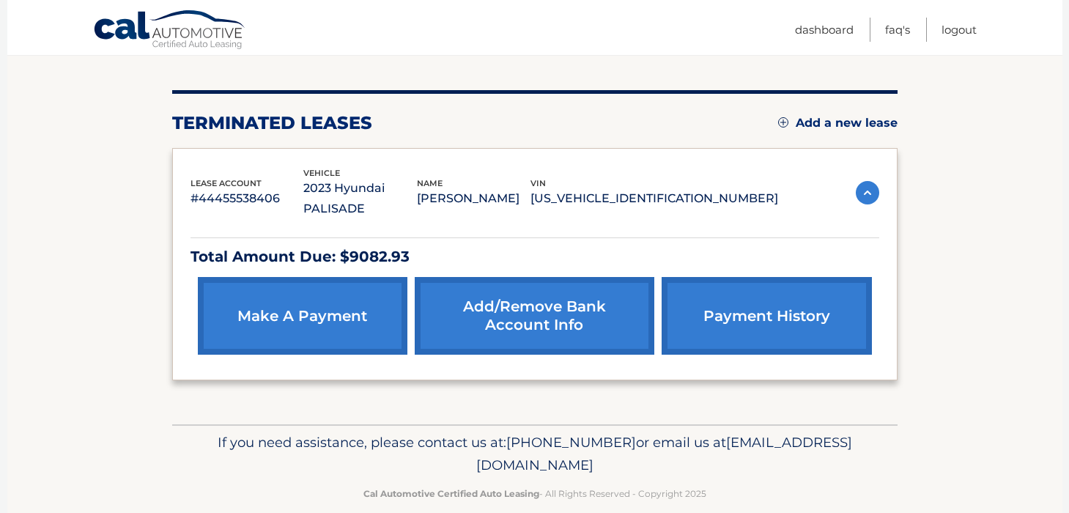
click at [240, 121] on h2 "terminated leases" at bounding box center [272, 123] width 200 height 22
click at [345, 185] on p "2023 Hyundai PALISADE" at bounding box center [360, 198] width 114 height 41
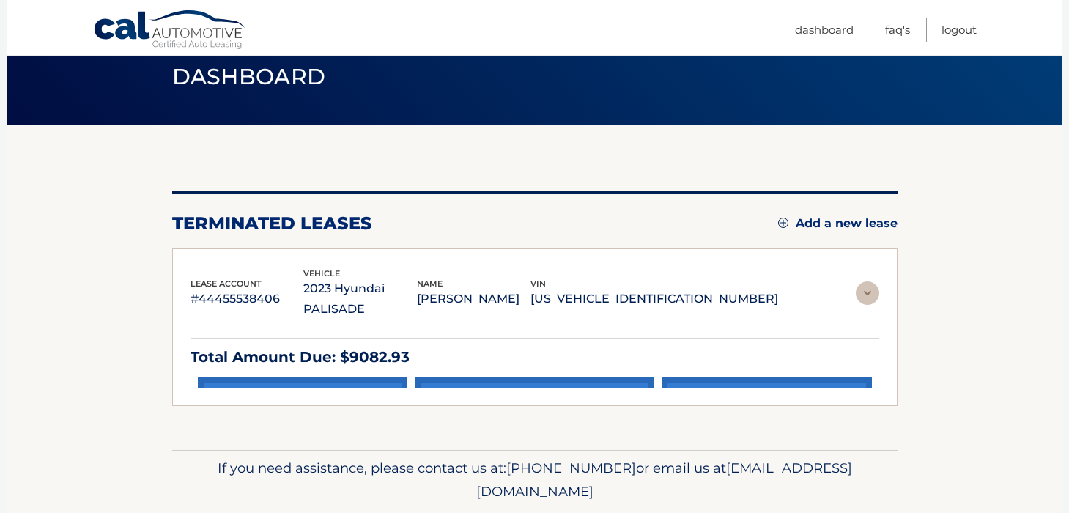
scroll to position [12, 0]
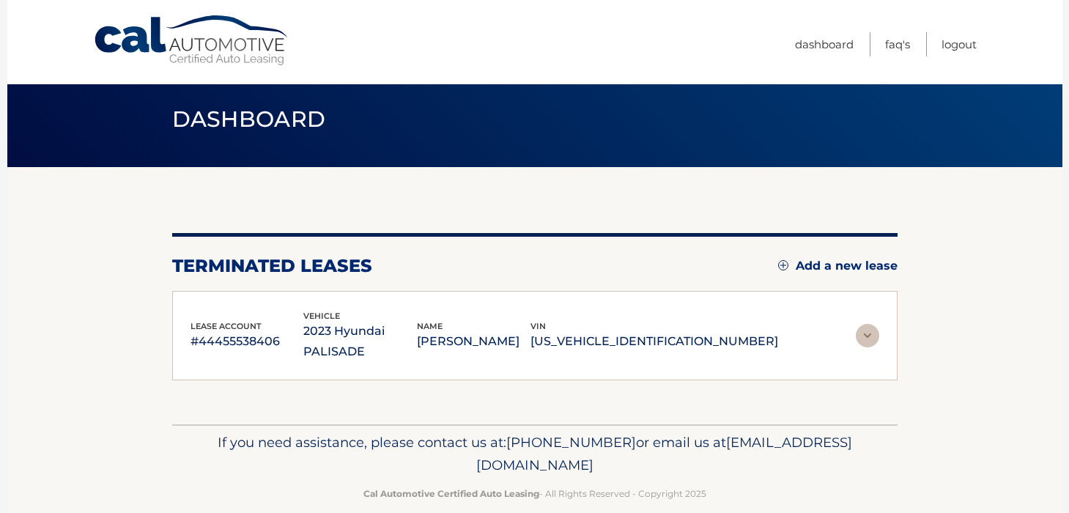
click at [272, 119] on span "Dashboard" at bounding box center [249, 119] width 154 height 27
click at [270, 56] on link "Cal Automotive" at bounding box center [192, 41] width 198 height 52
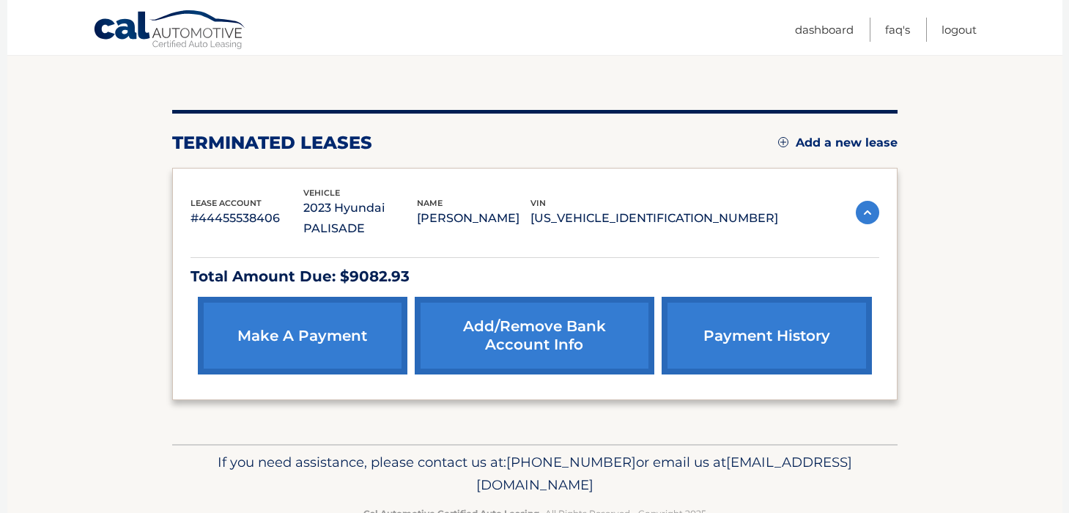
scroll to position [144, 0]
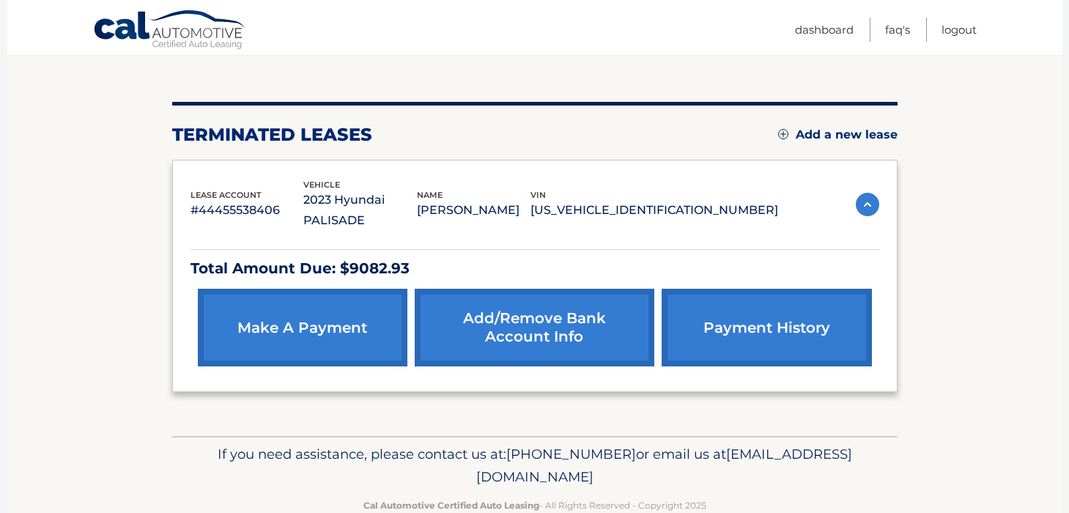
click at [417, 204] on p "2023 Hyundai PALISADE" at bounding box center [360, 210] width 114 height 41
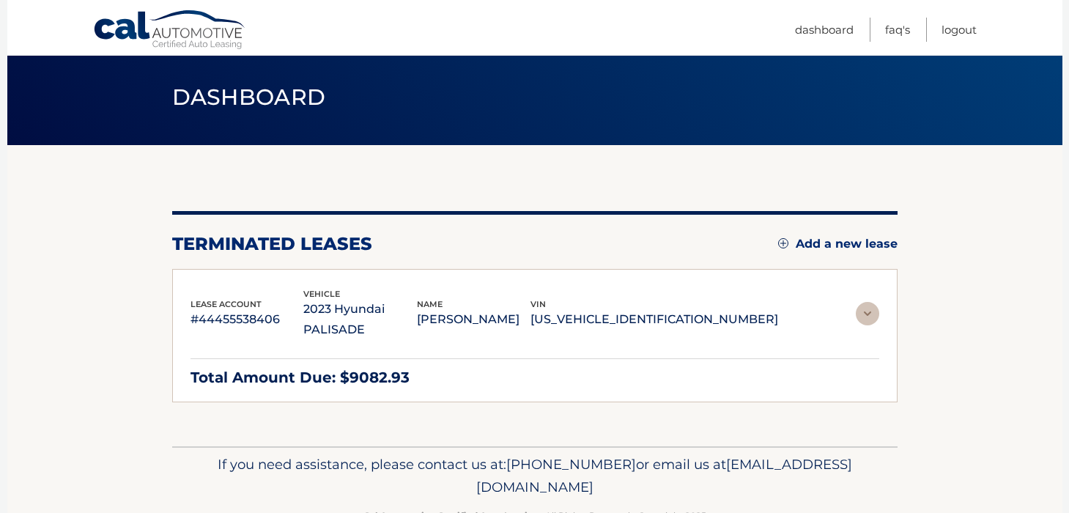
scroll to position [12, 0]
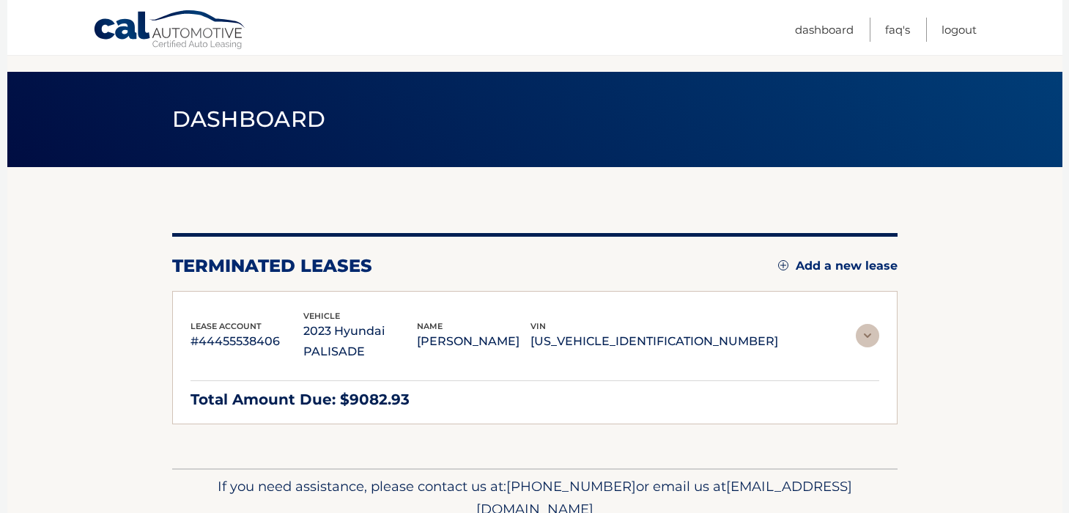
click at [459, 204] on div "You are registered for this site, but you haven't enrolled in online payments. …" at bounding box center [534, 317] width 725 height 301
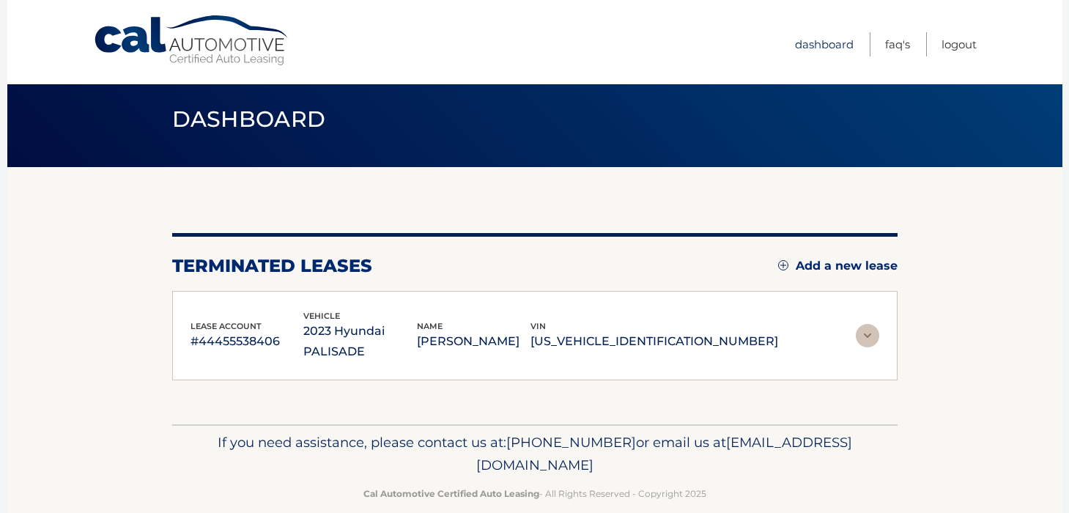
click at [816, 40] on link "Dashboard" at bounding box center [824, 44] width 59 height 24
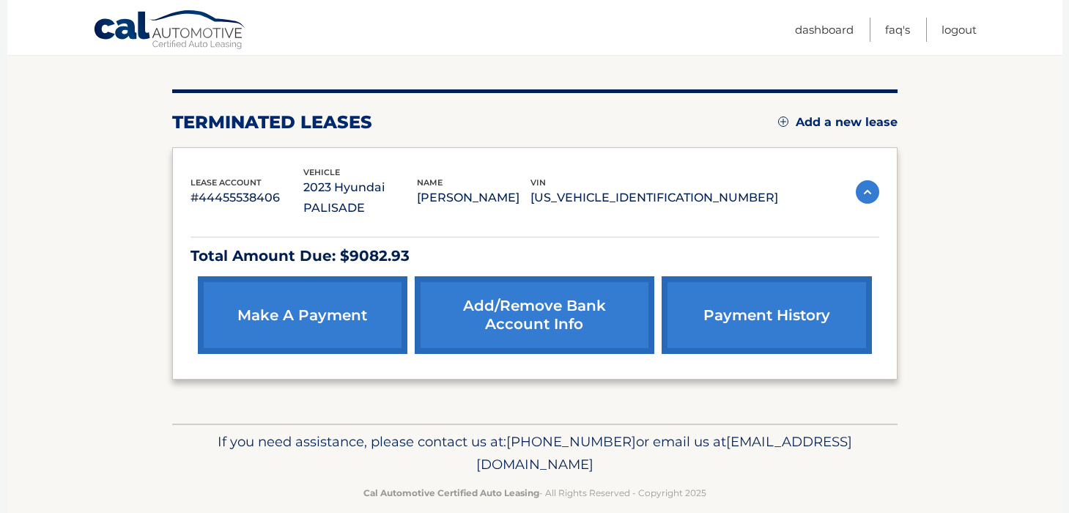
scroll to position [155, 0]
